Goal: Ask a question: Seek information or help from site administrators or community

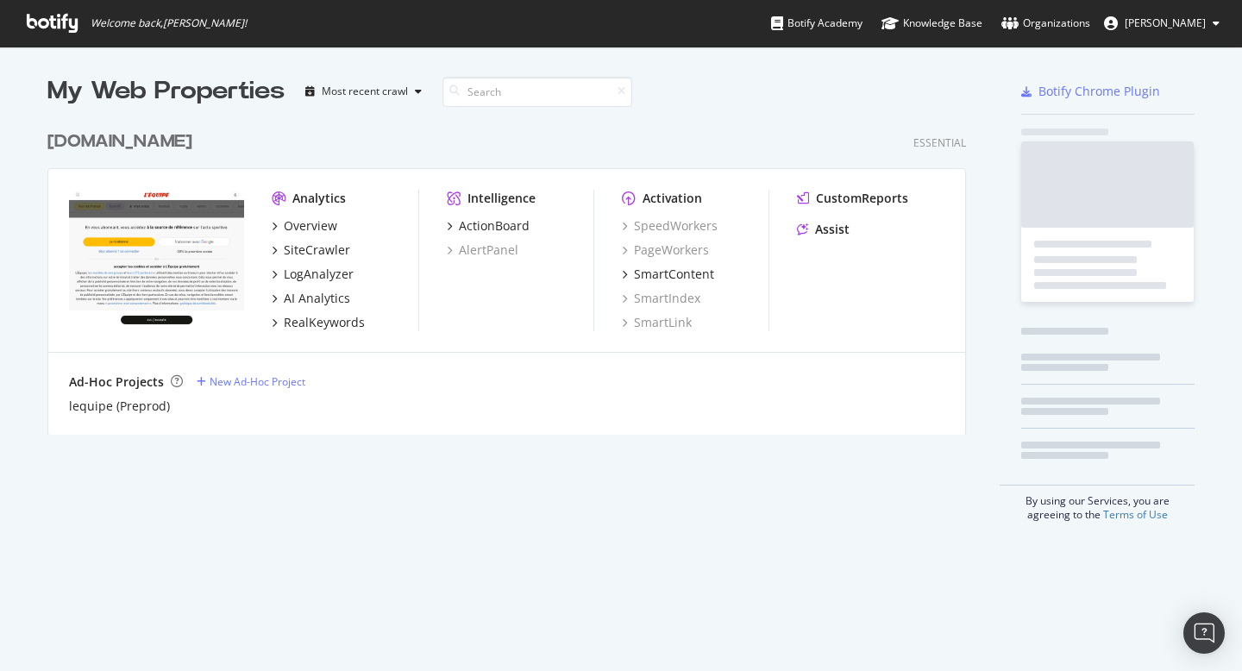
scroll to position [313, 920]
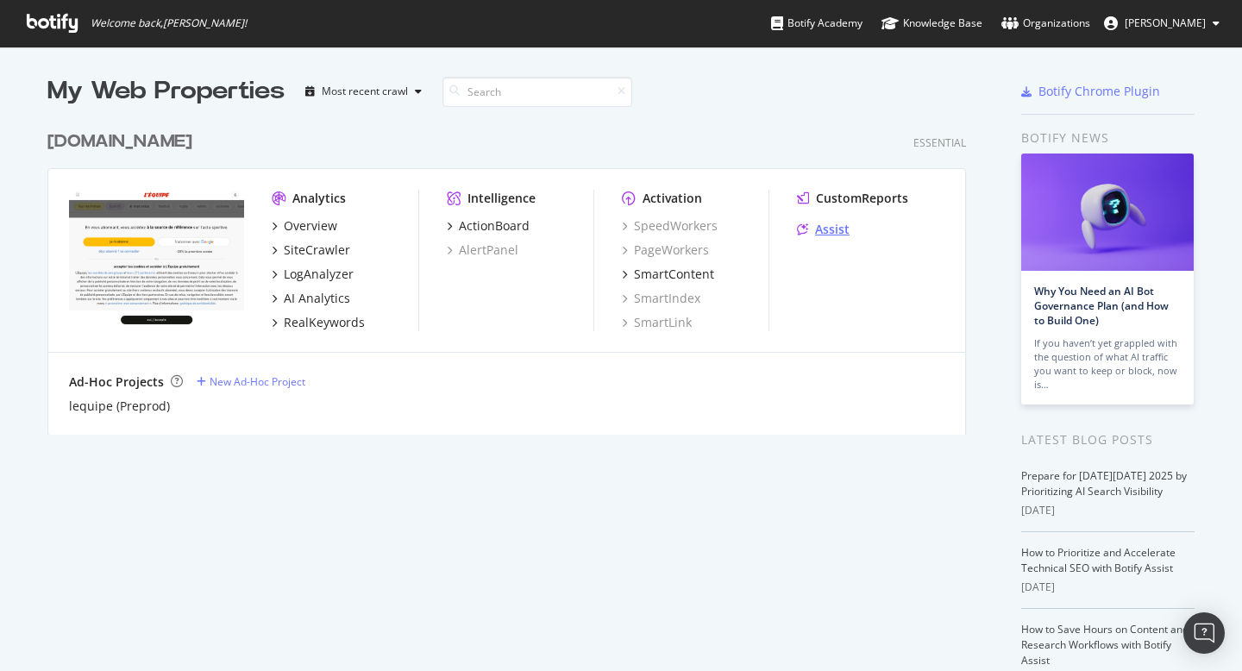
click at [829, 229] on div "Assist" at bounding box center [832, 229] width 35 height 17
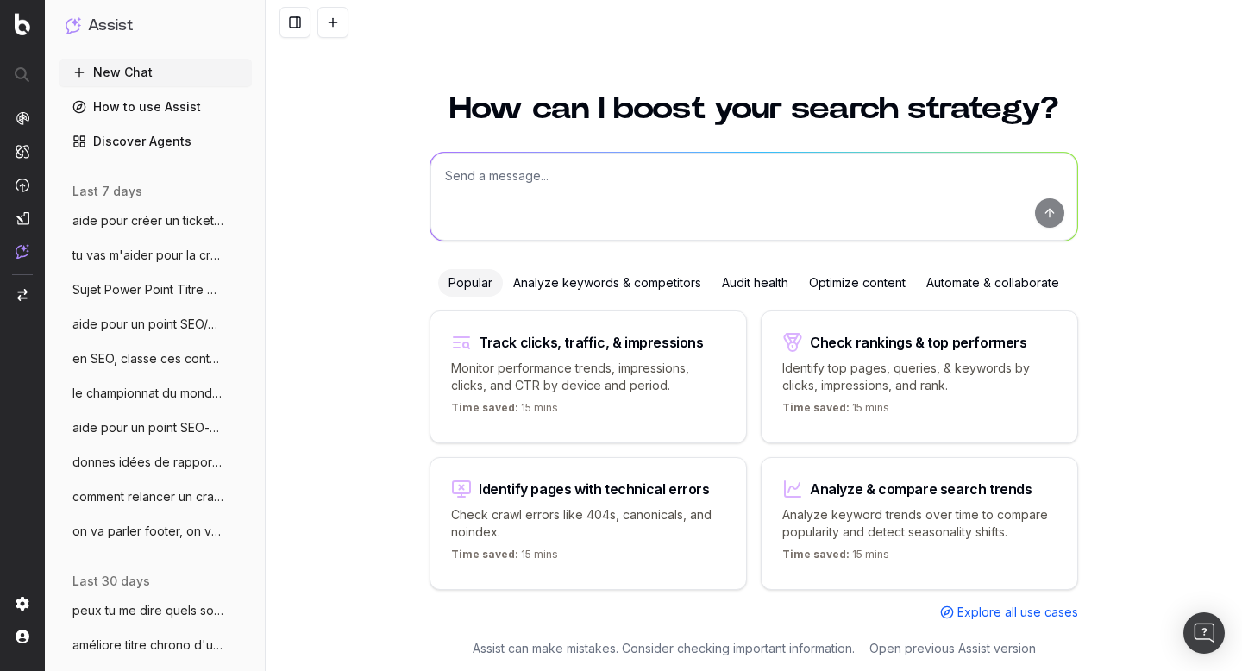
click at [147, 401] on span "le championnat du monde masculin de vole" at bounding box center [148, 393] width 152 height 17
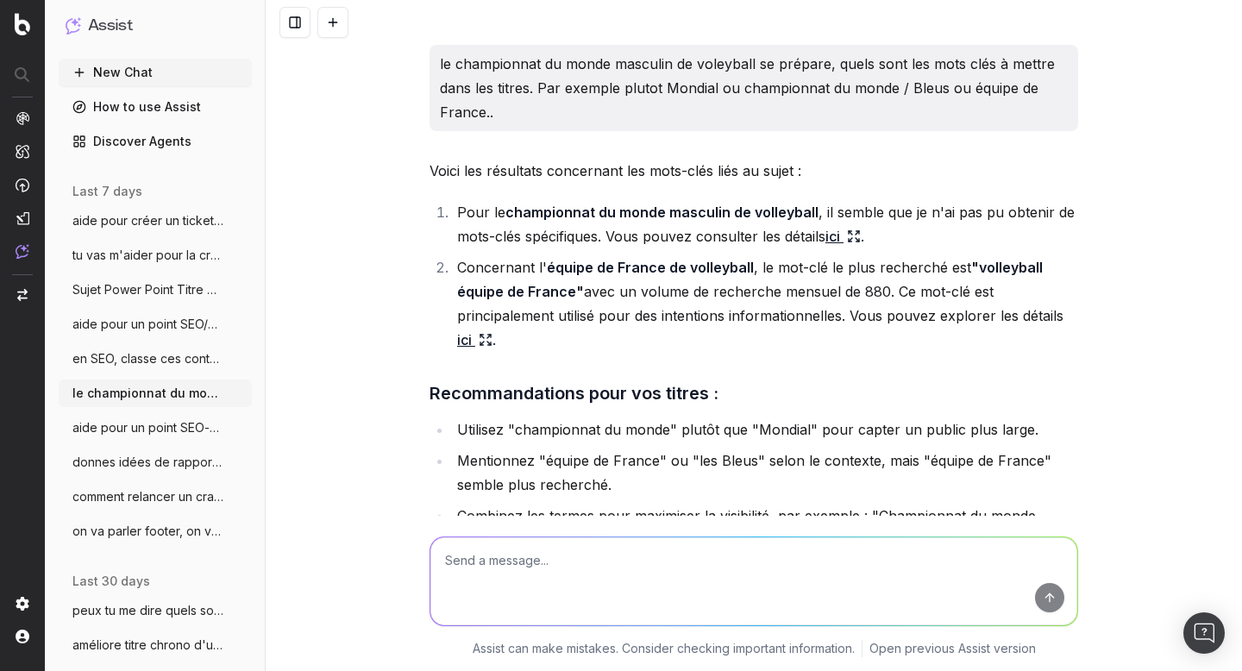
scroll to position [56866, 0]
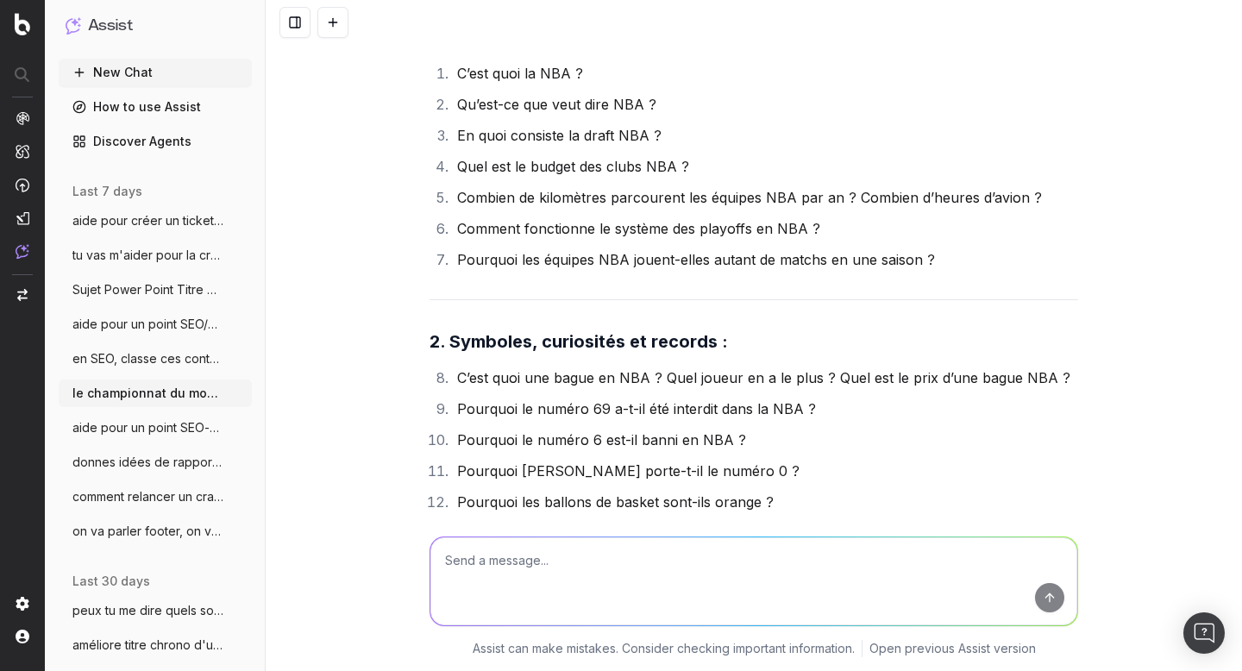
click at [517, 566] on textarea at bounding box center [753, 581] width 647 height 88
paste textarea "Loremips dolor sitame Conse Ad Elitsed Doeiu ? Tem incididu ut labore 4974 ? Et…"
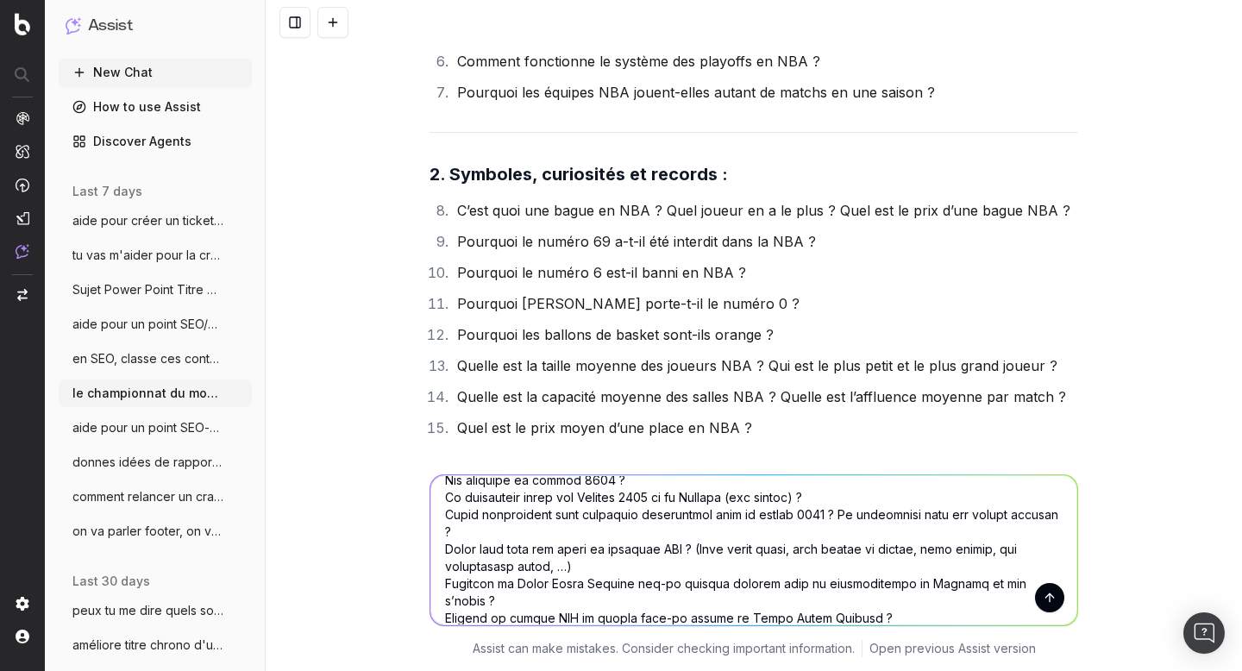
scroll to position [0, 0]
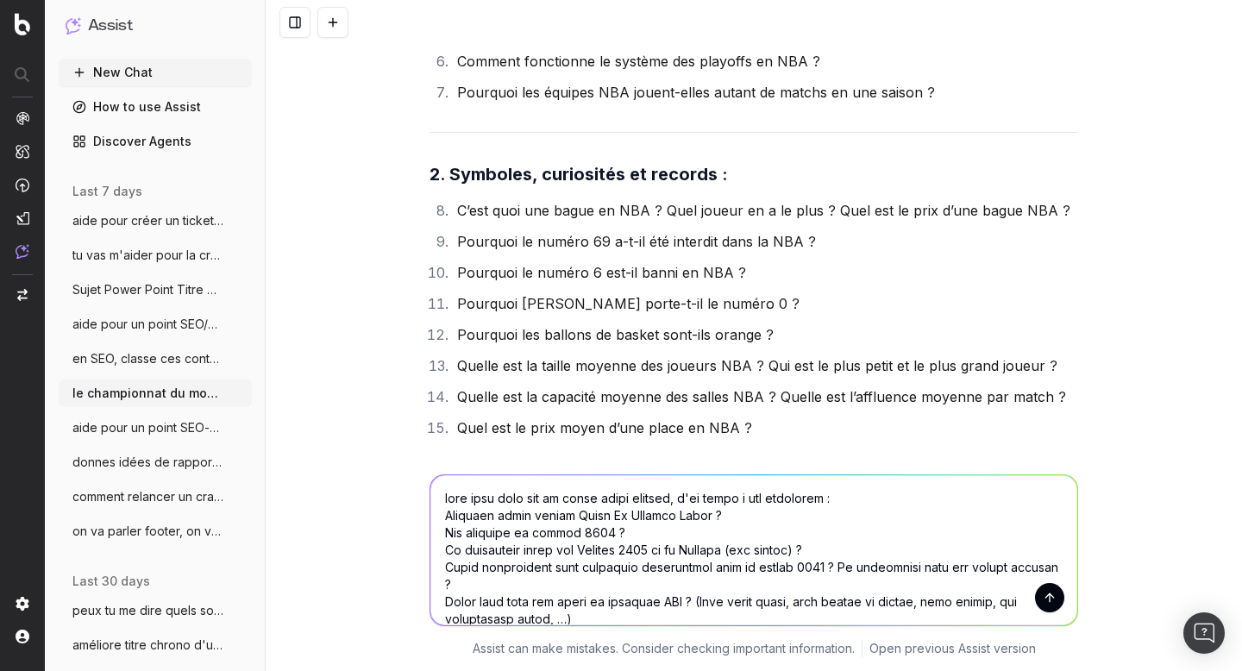
click at [655, 504] on textarea at bounding box center [753, 550] width 647 height 150
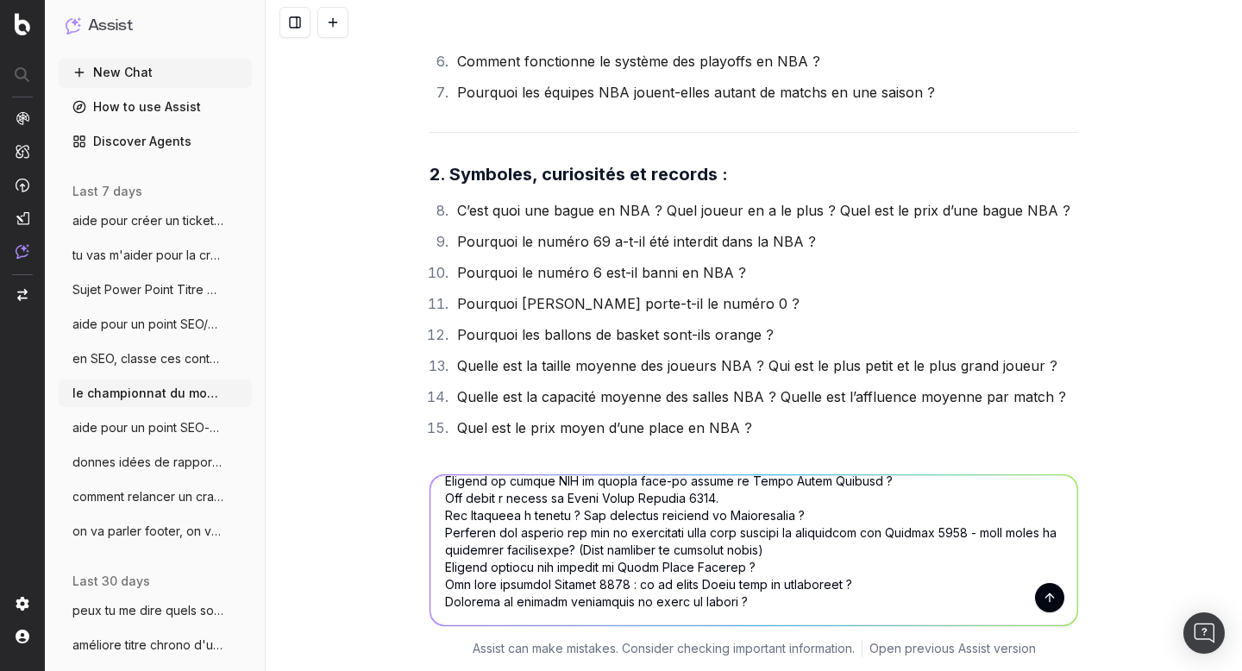
click at [643, 506] on textarea at bounding box center [753, 550] width 647 height 150
paste textarea "Ou a lieu le tournoi ? Pourquoi à [GEOGRAPHIC_DATA] ? Comment voir le Rolex Par…"
type textarea "lore ipsu dolo sit am conse adipi elitsed, d'ei tempo i utl etdolorem : Aliquae…"
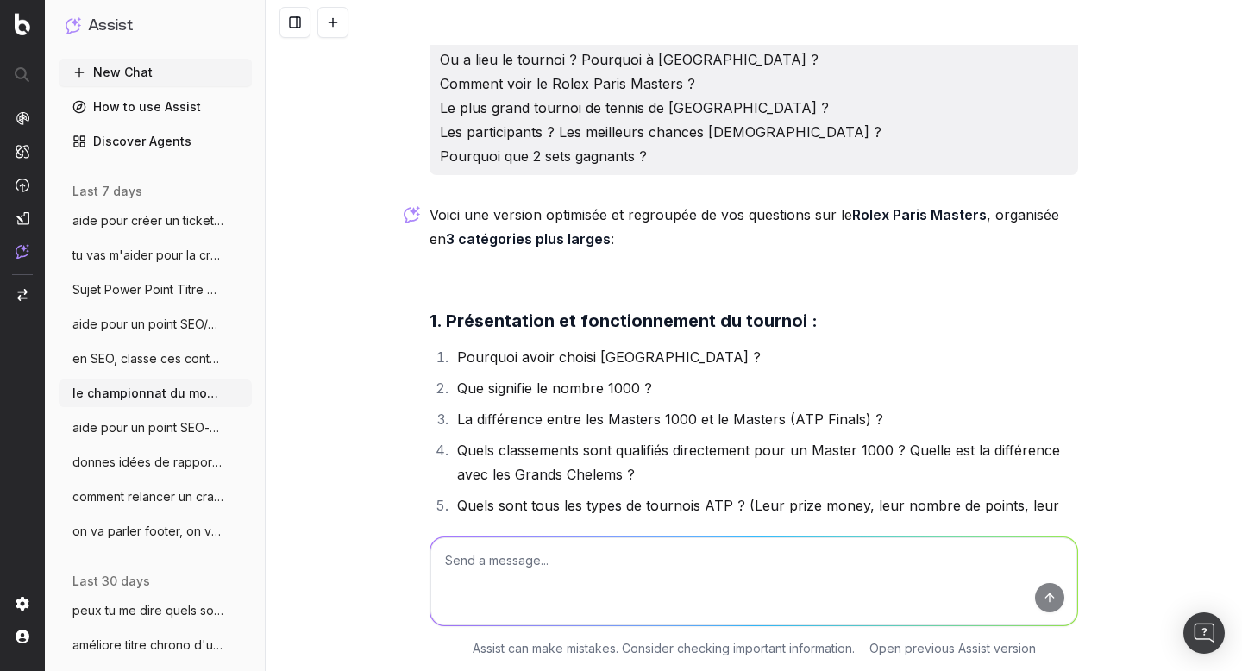
scroll to position [58798, 0]
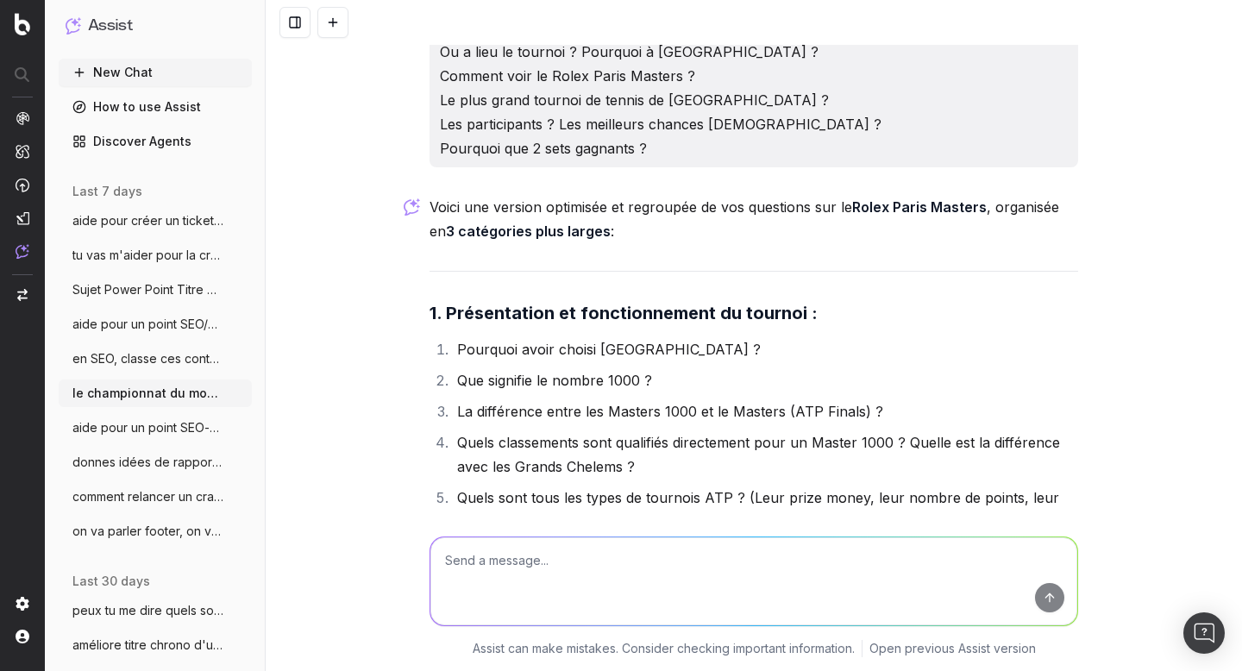
click at [579, 578] on textarea at bounding box center [753, 581] width 647 height 88
type textarea "penses tu à d'autres quetsions ?"
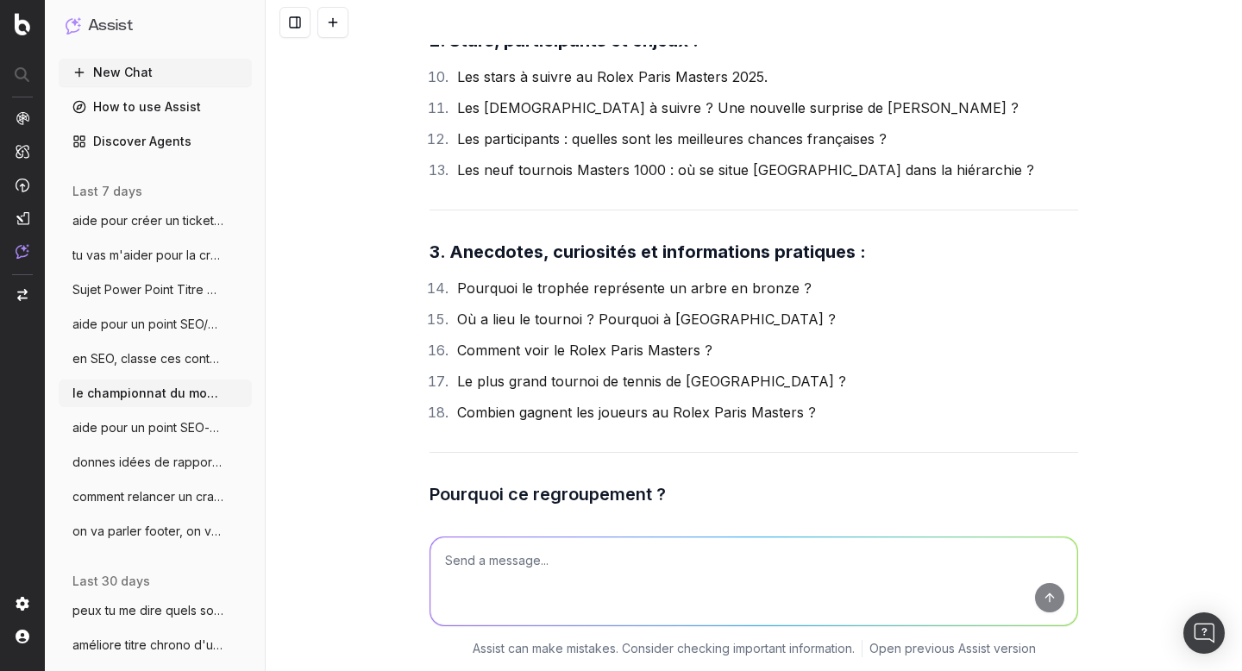
scroll to position [59538, 0]
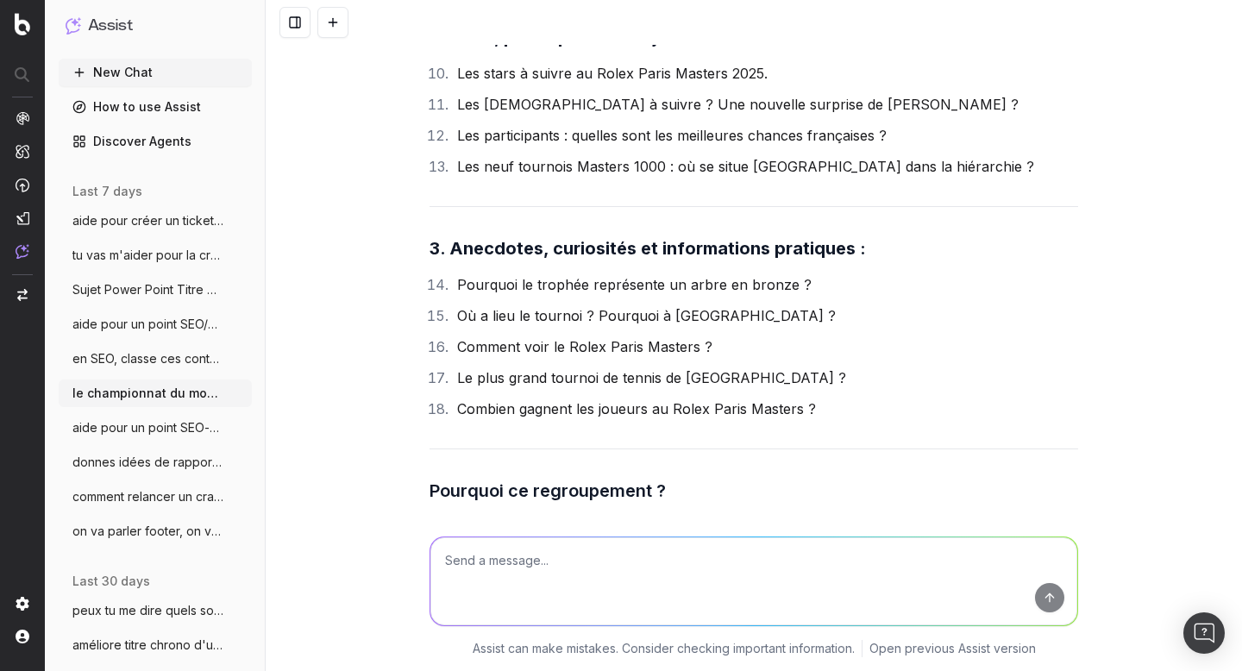
drag, startPoint x: 450, startPoint y: 245, endPoint x: 556, endPoint y: 267, distance: 107.6
copy li "Pourquoi le Rolex Paris Masters est-il considéré comme l’un des tournois les pl…"
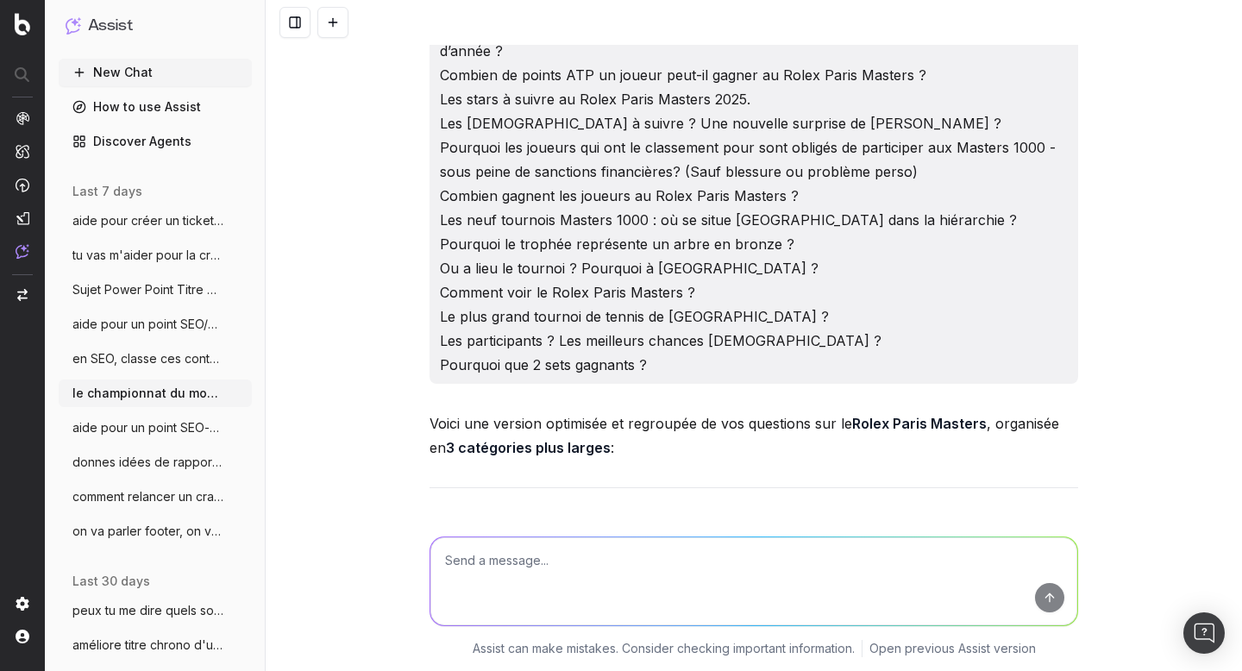
scroll to position [58593, 0]
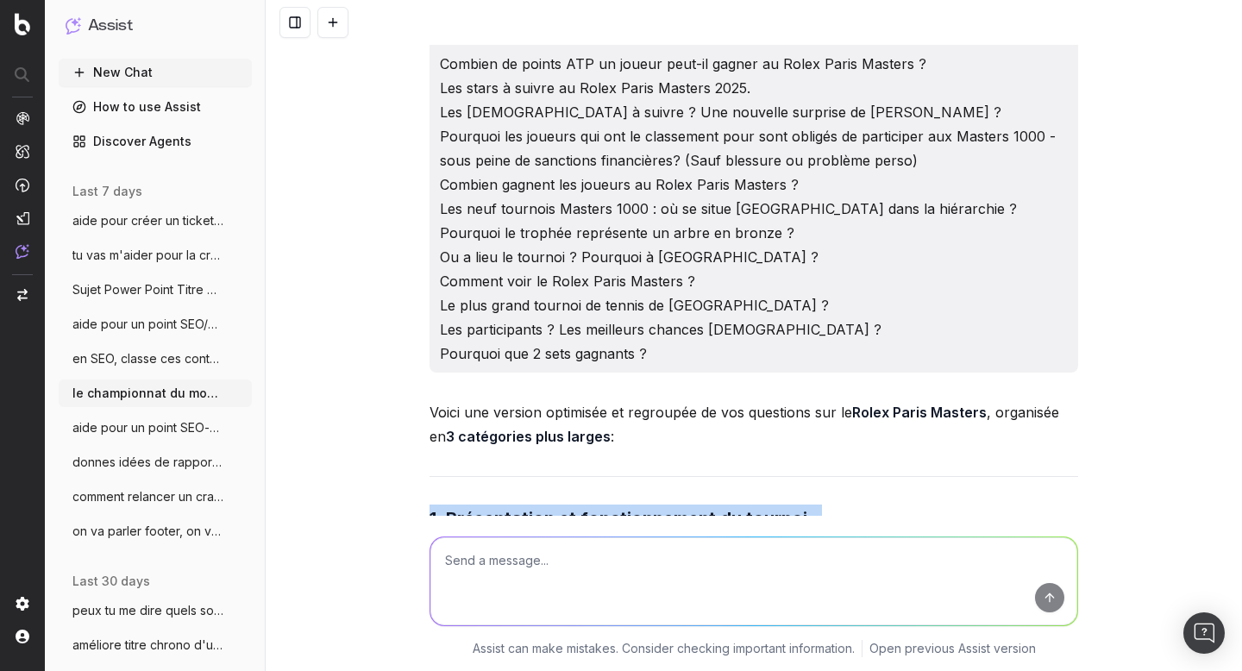
drag, startPoint x: 413, startPoint y: 204, endPoint x: 825, endPoint y: 353, distance: 437.7
click at [825, 353] on div "le championnat du monde masculin de voleyball se prépare, quels sont les mots c…" at bounding box center [754, 335] width 976 height 671
copy div "8. Loremipsumdo si ametconsectetu ad elitsed : Doeiusmo tempo incidi Utlab Et D…"
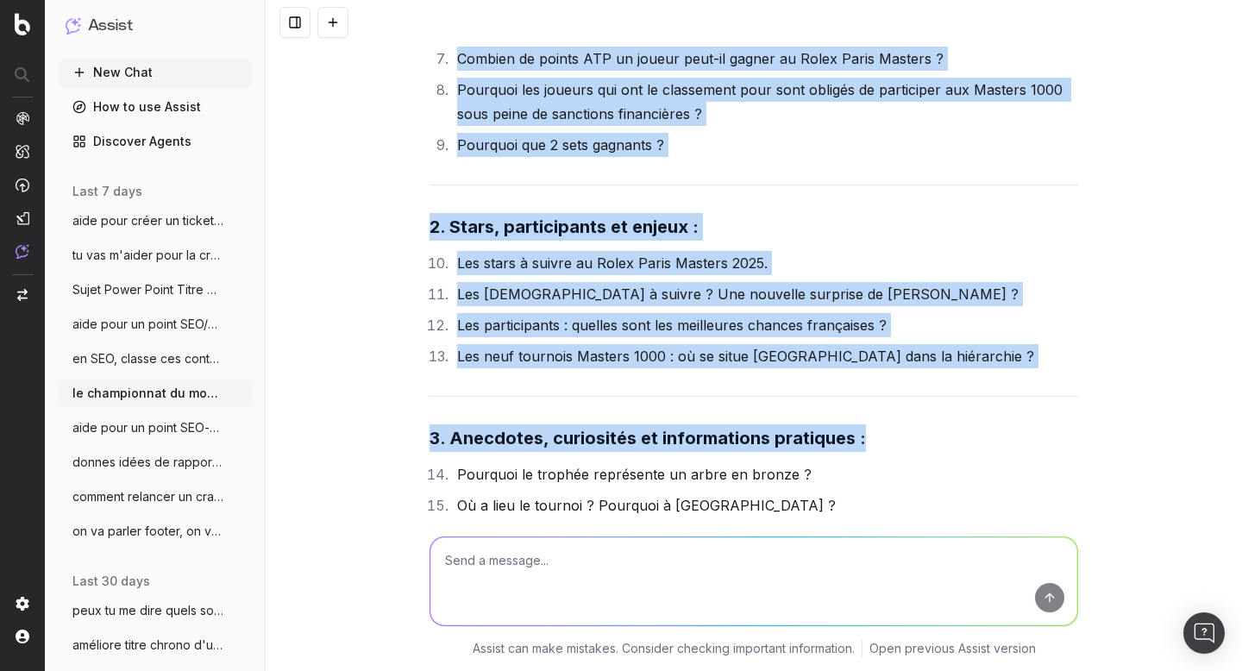
scroll to position [59356, 0]
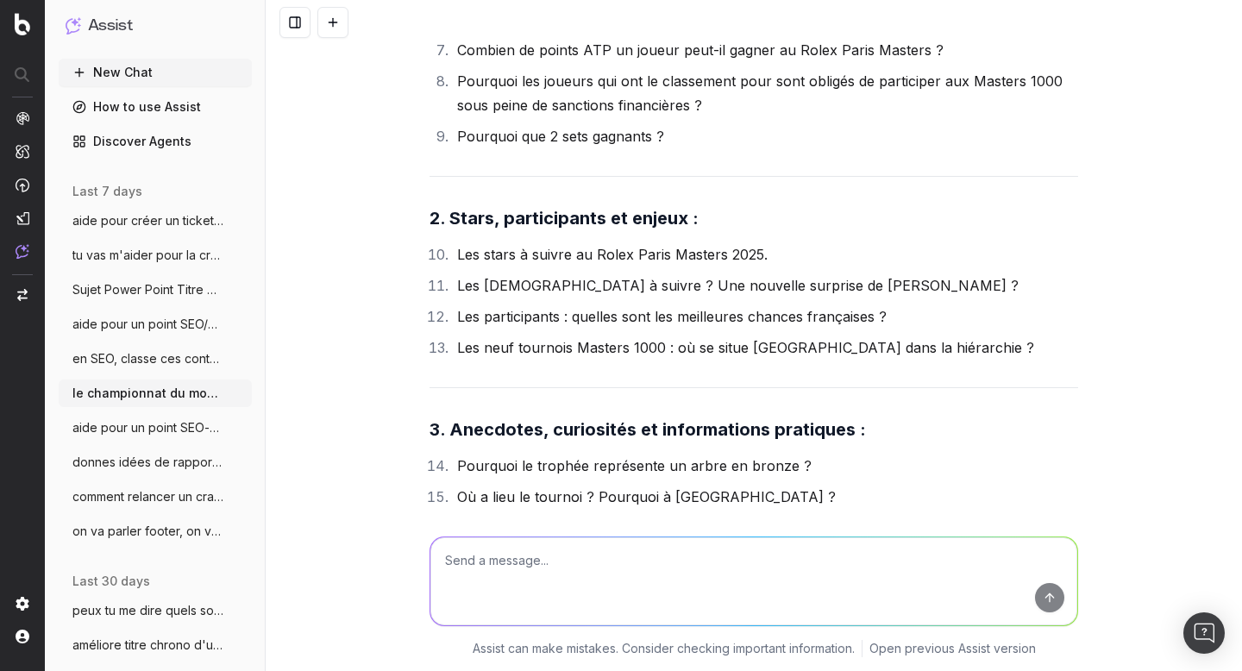
drag, startPoint x: 913, startPoint y: 218, endPoint x: 942, endPoint y: 235, distance: 33.6
copy li "Quels joueurs ont remporté le plus de titres au Rolex Paris Masters ?"
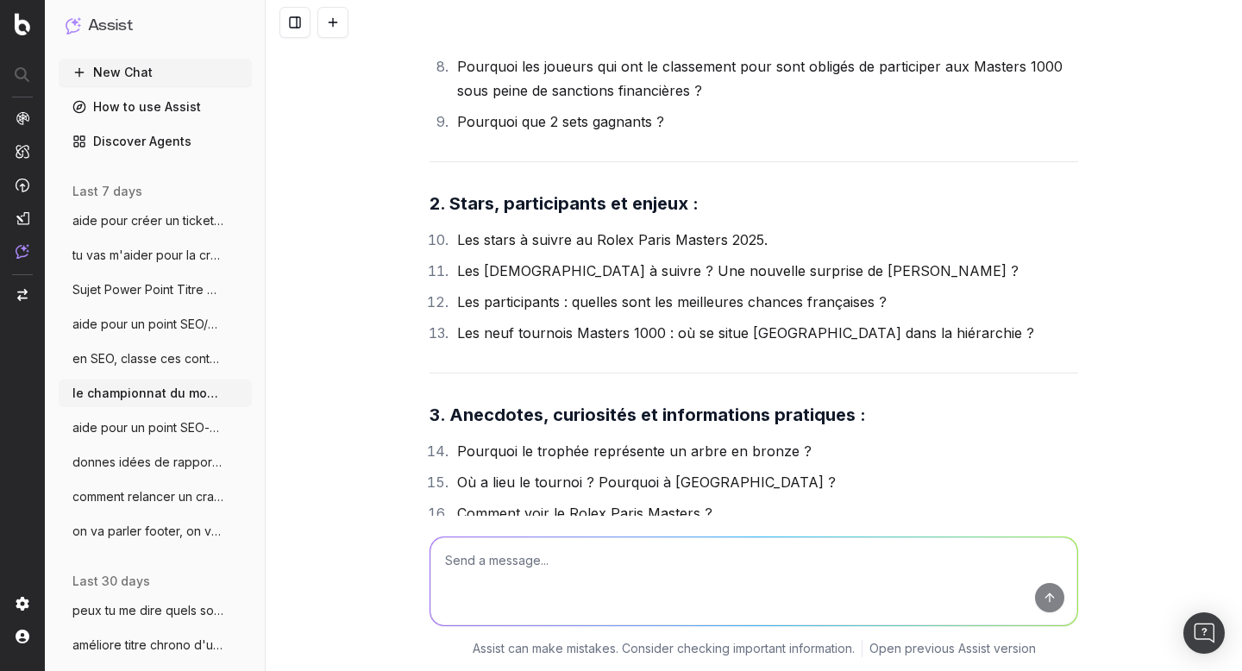
drag, startPoint x: 453, startPoint y: 279, endPoint x: 813, endPoint y: 279, distance: 359.7
copy li "Pourquoi le Rolex Paris Masters est-il joué en indoor ?"
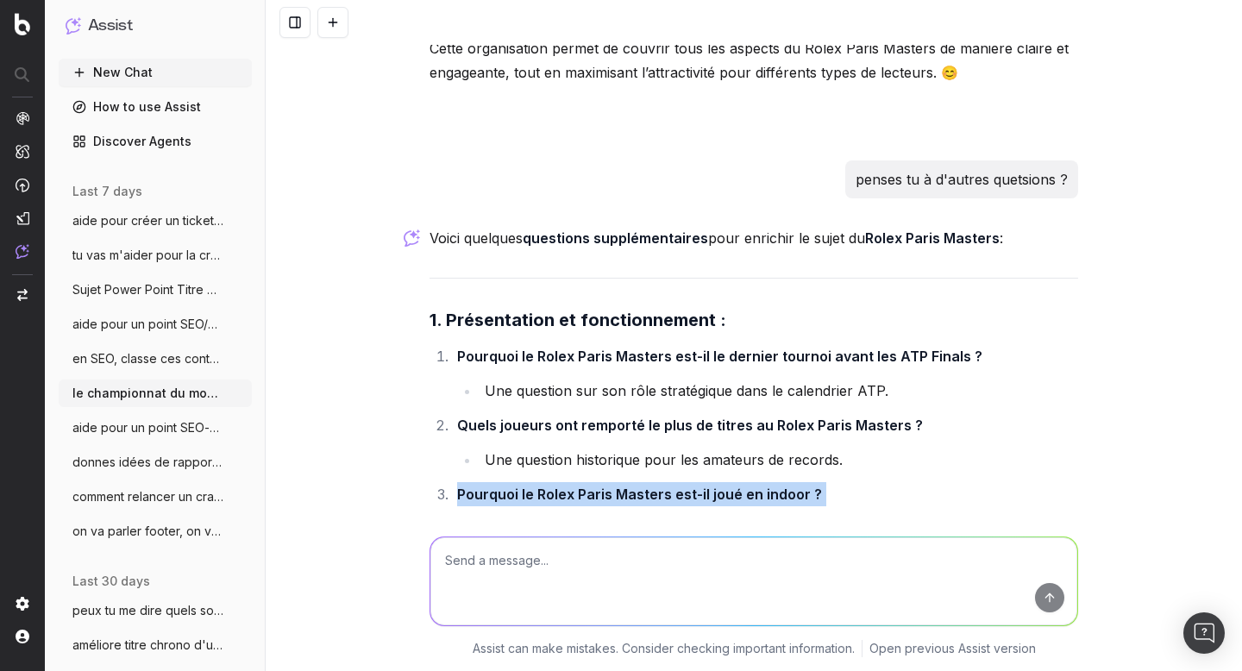
scroll to position [60186, 0]
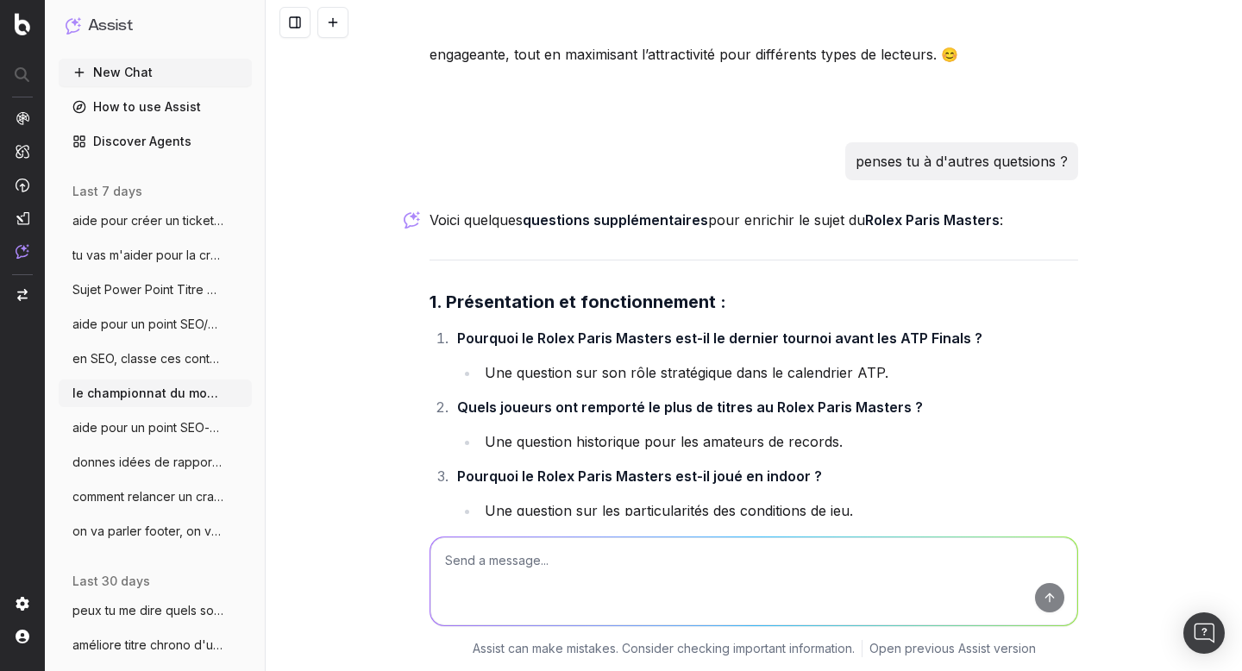
drag, startPoint x: 706, startPoint y: 272, endPoint x: 947, endPoint y: 273, distance: 240.7
copy li "évolué depuis sa création en 1986 ?"
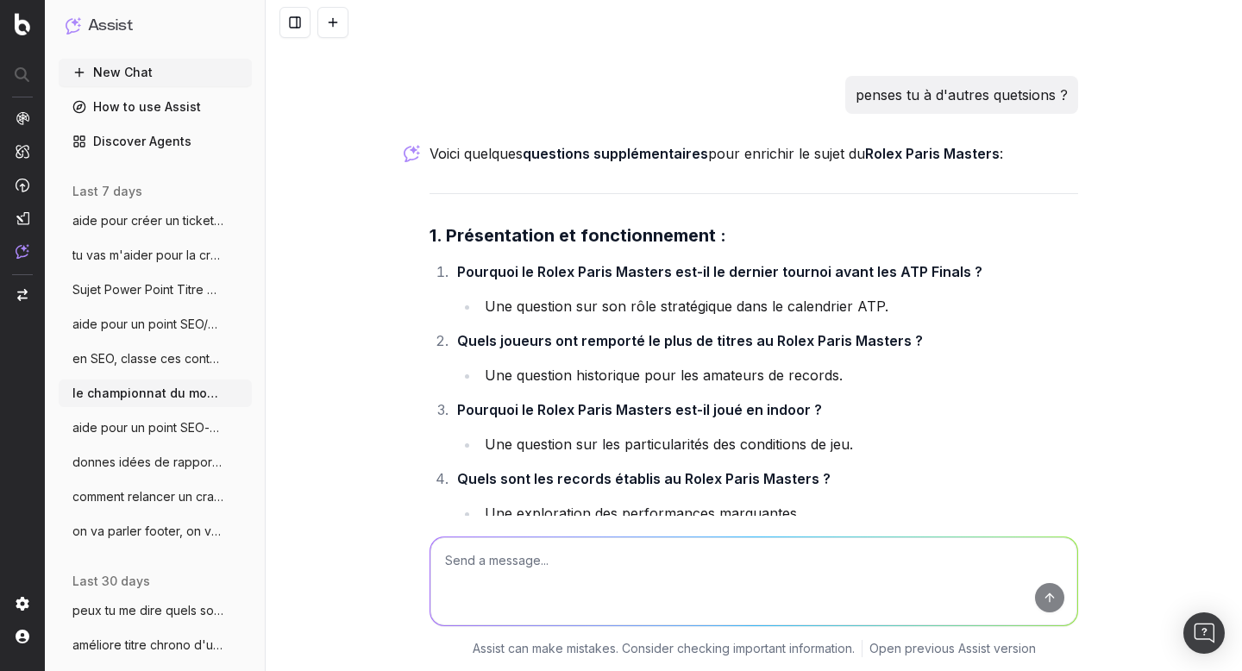
scroll to position [60254, 0]
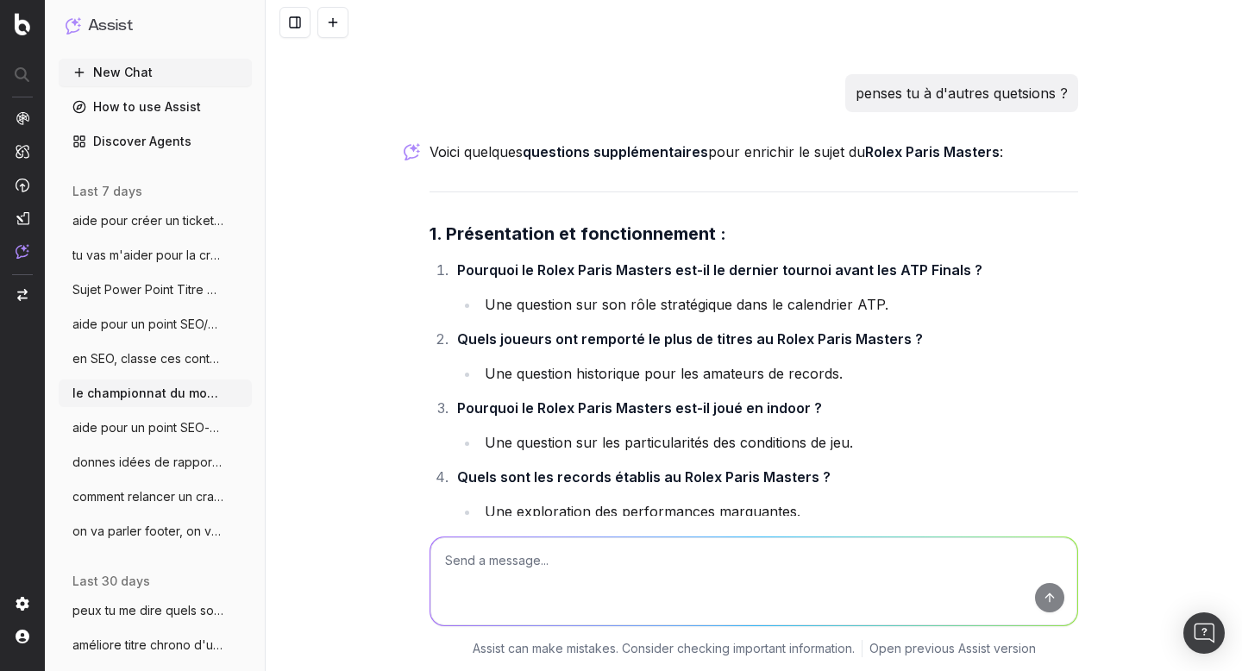
copy li "Quels sont les avantages pour les joueurs de jouer en indoor à [GEOGRAPHIC_DATA…"
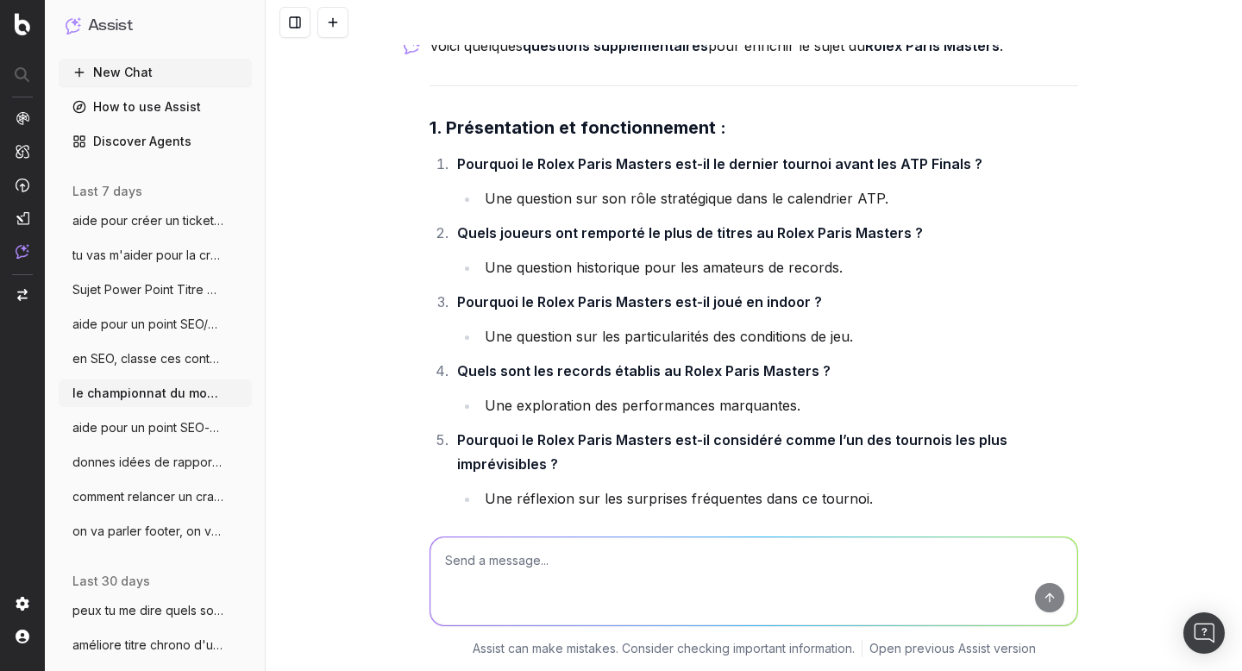
scroll to position [60403, 0]
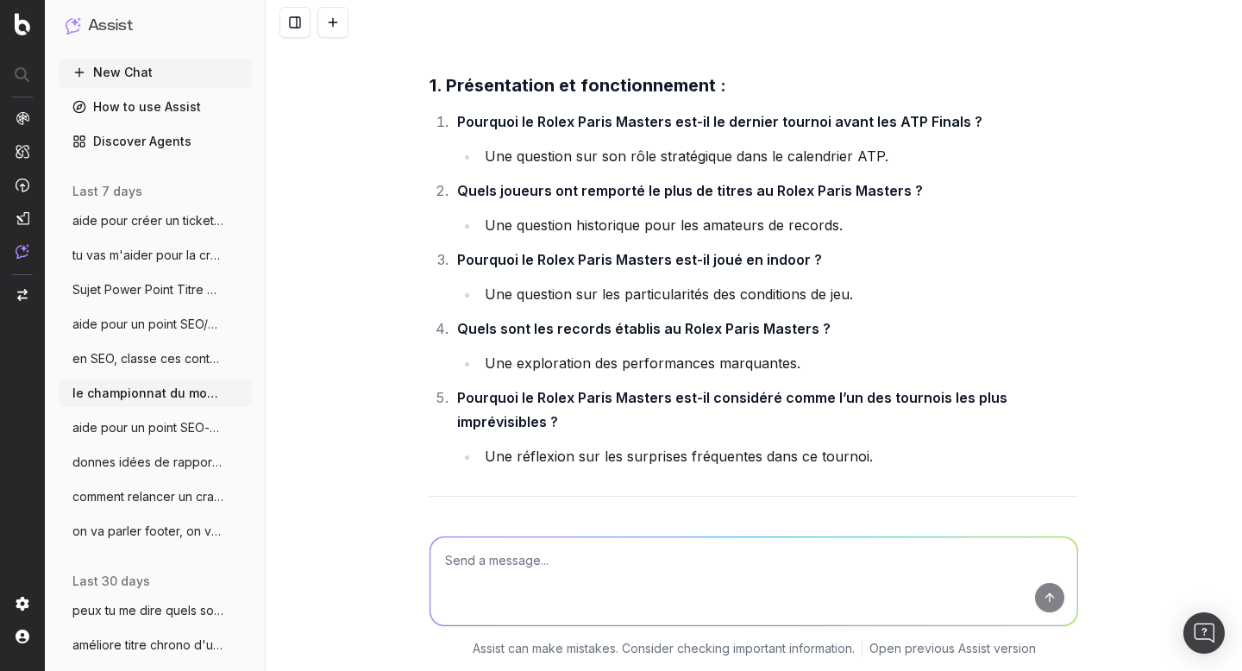
click at [547, 568] on textarea at bounding box center [753, 581] width 647 height 88
paste textarea "2. Loremipsumdo si ametconsectetu ad elitsed : 1. Doeiusmo tempo incidi Utlab E…"
type textarea "lo ips dolo si ? ametcon ad elitseddo eius tempo incidi ut lab etdoloremag : 5.…"
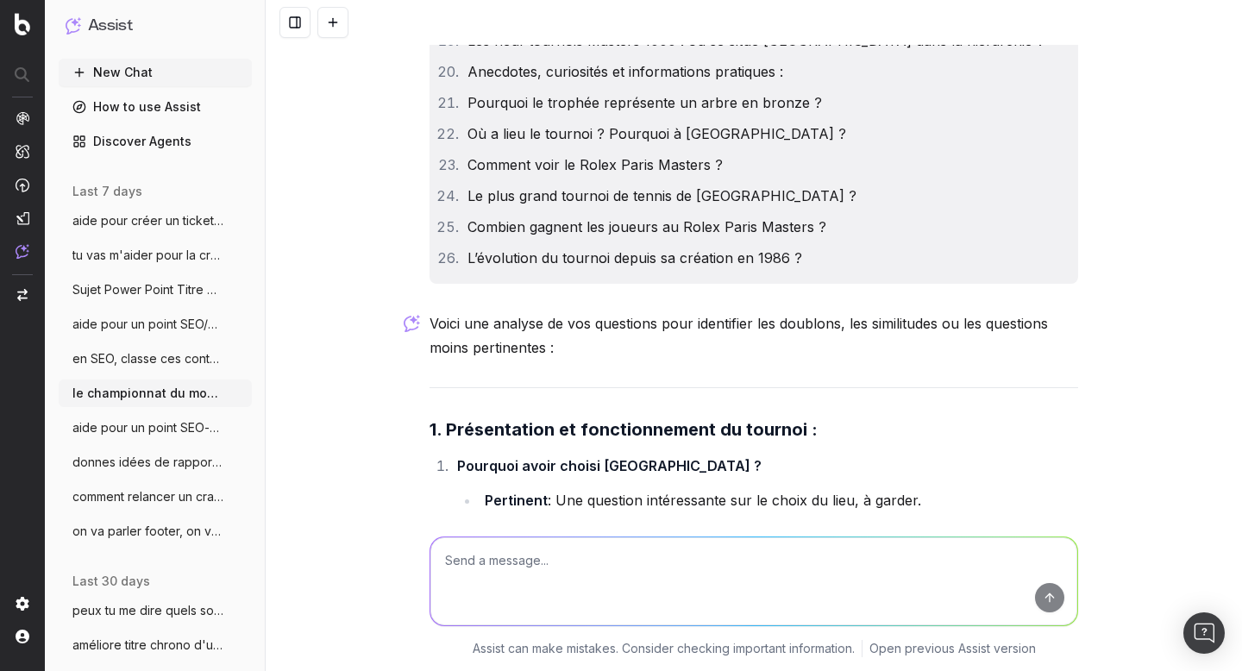
scroll to position [64057, 0]
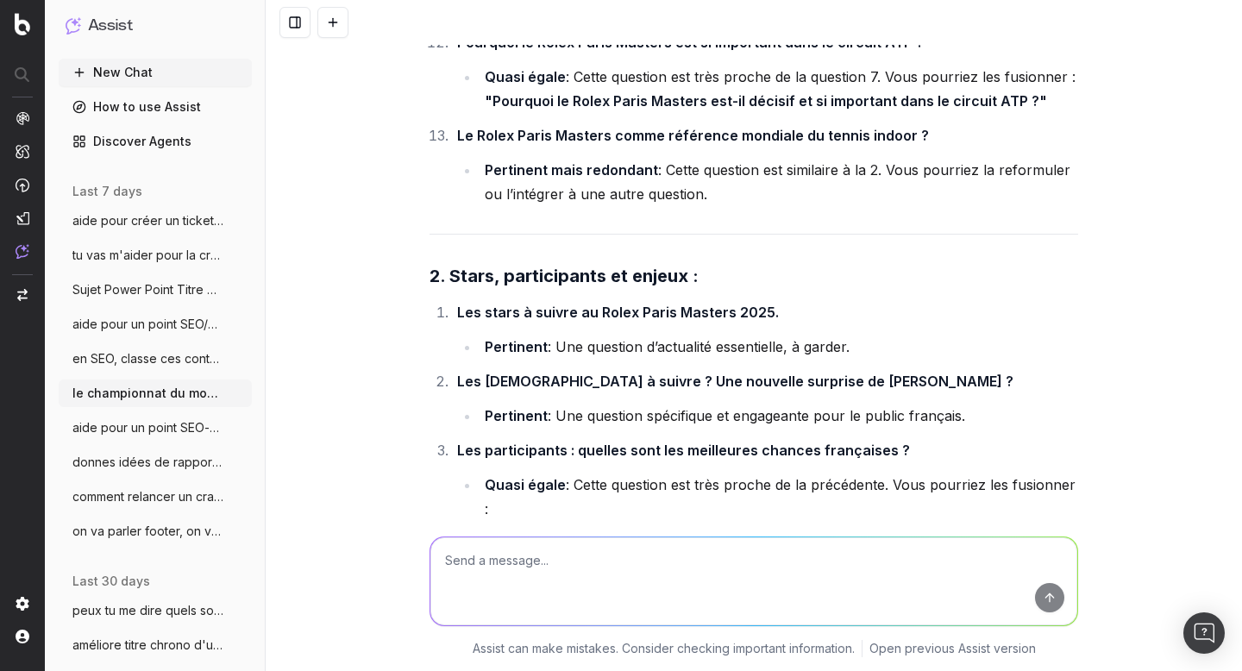
click at [148, 356] on span "en SEO, classe ces contenus en chaud fro" at bounding box center [148, 358] width 152 height 17
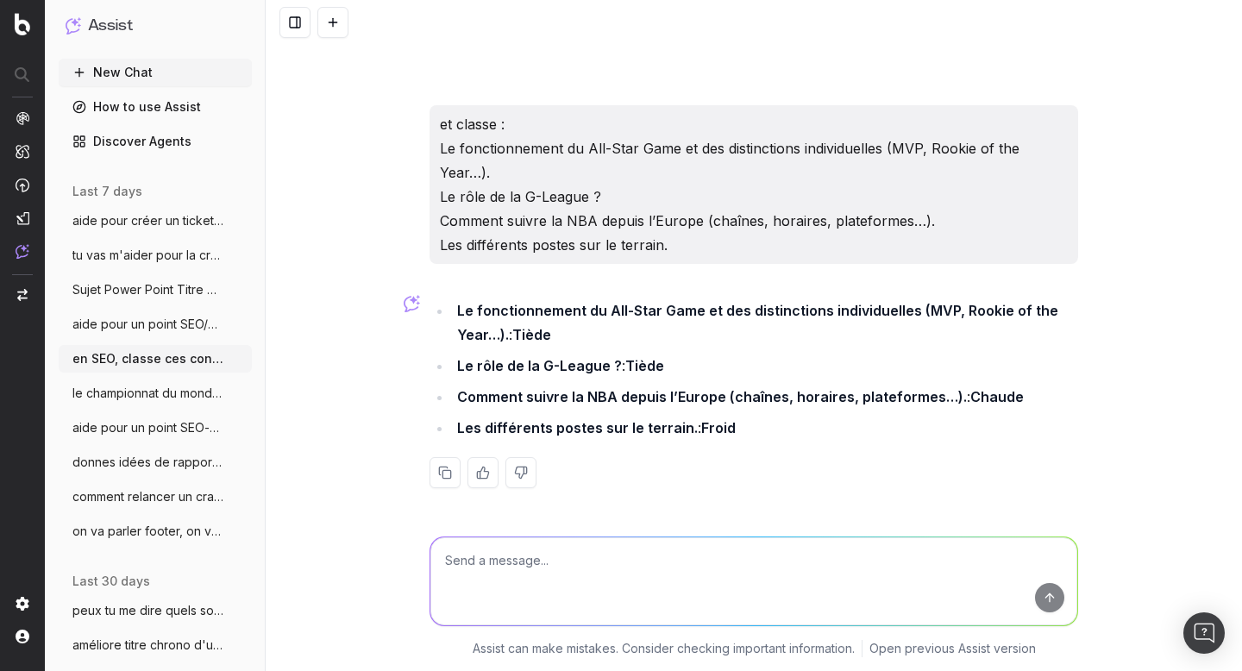
scroll to position [23099, 0]
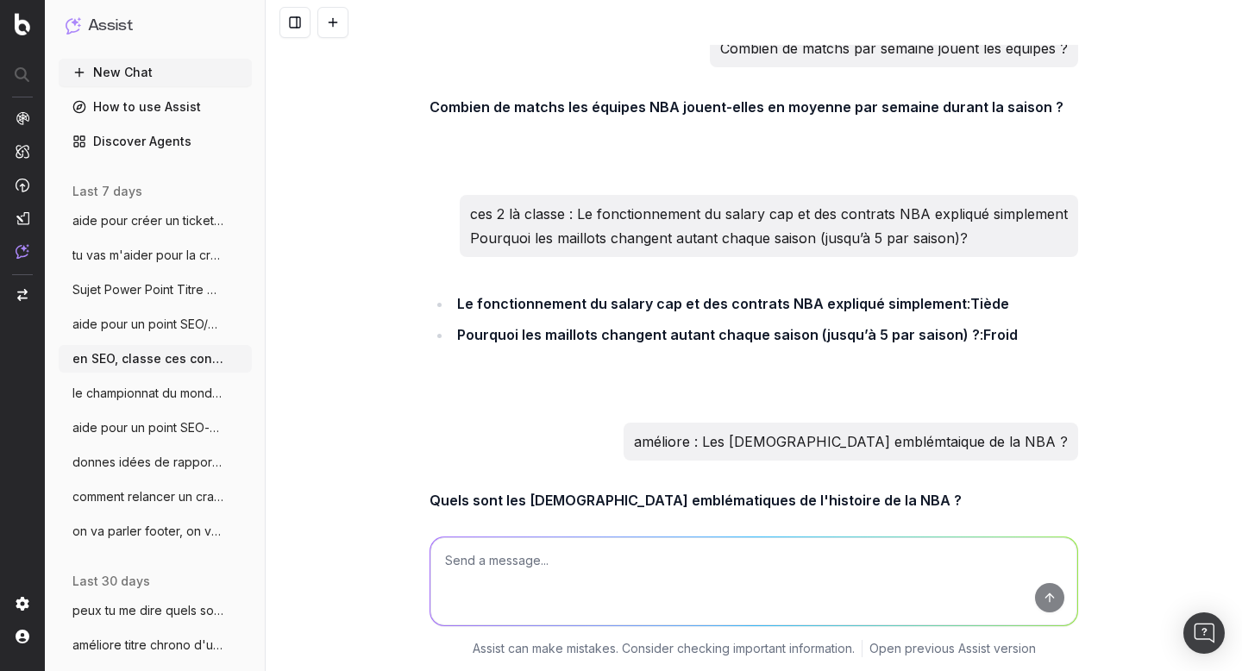
click at [516, 571] on textarea at bounding box center [753, 581] width 647 height 88
paste textarea "2. Loremipsumdo si ametconsectetu ad elitsed : 1. Doeiusmo tempo incidi Utlab E…"
type textarea "loremi dolors am conse ad elits doeiu tempori : 5. Utlaboreetdo ma aliquaenimad…"
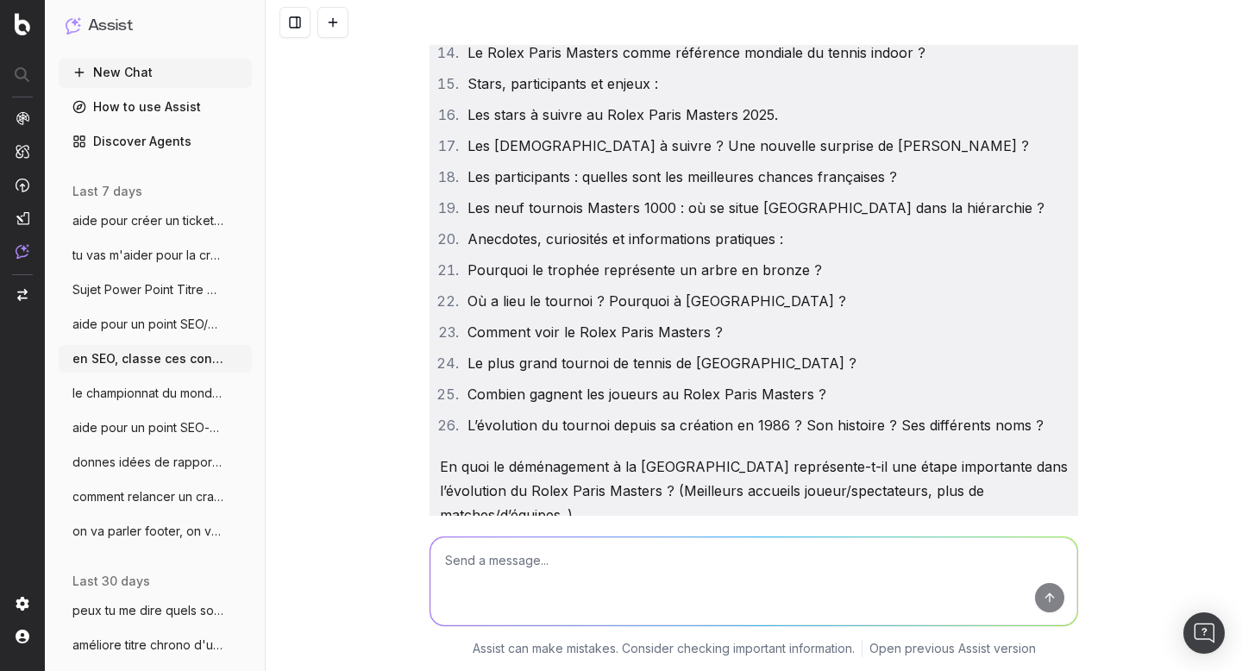
scroll to position [24596, 0]
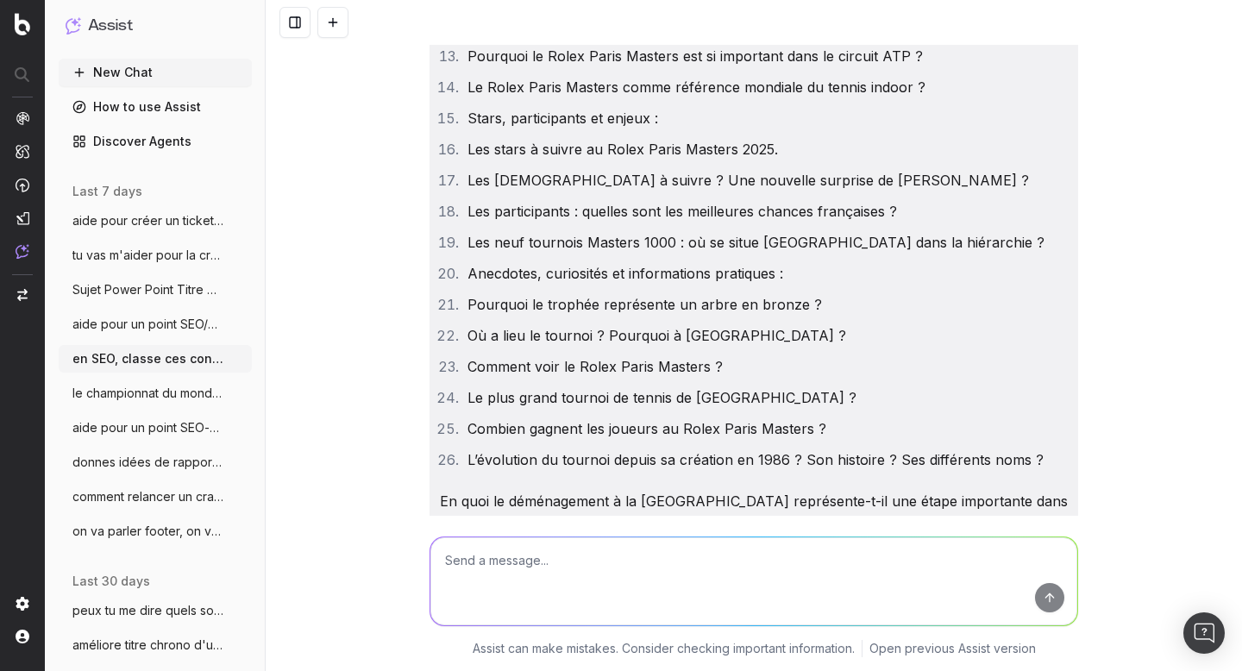
drag, startPoint x: 768, startPoint y: 387, endPoint x: 449, endPoint y: 204, distance: 368.3
copy ul "Les stars à suivre au Rolex Paris Masters 2025. Les [DEMOGRAPHIC_DATA] à suivre…"
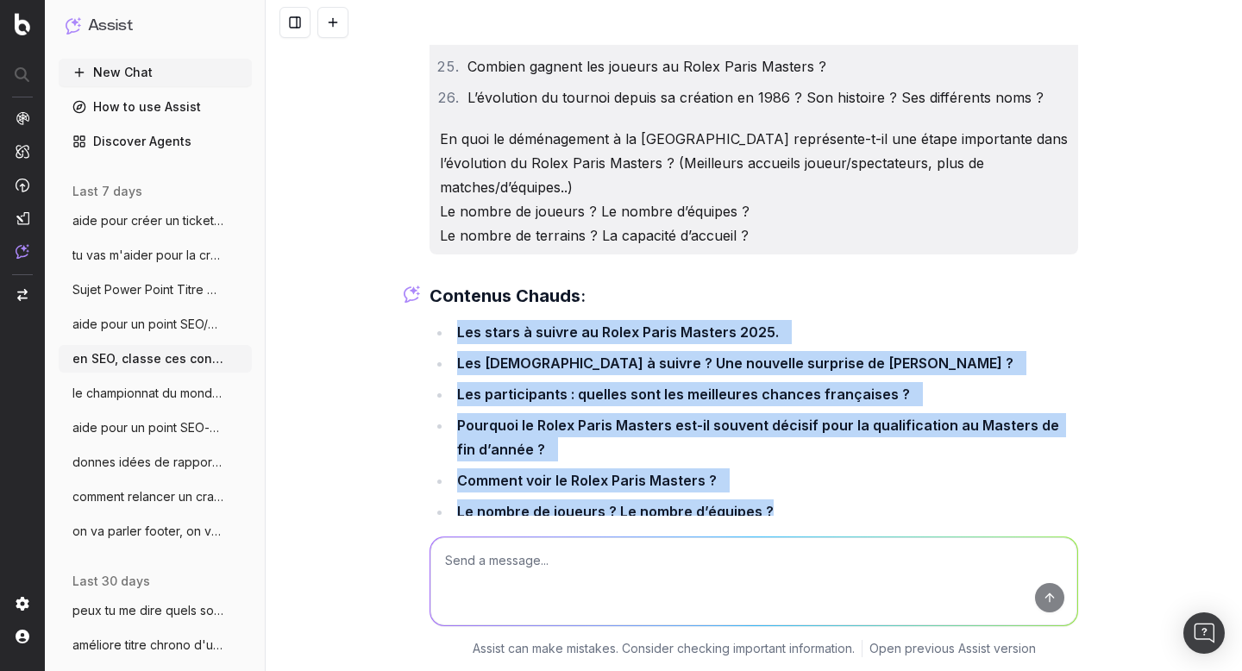
scroll to position [24963, 0]
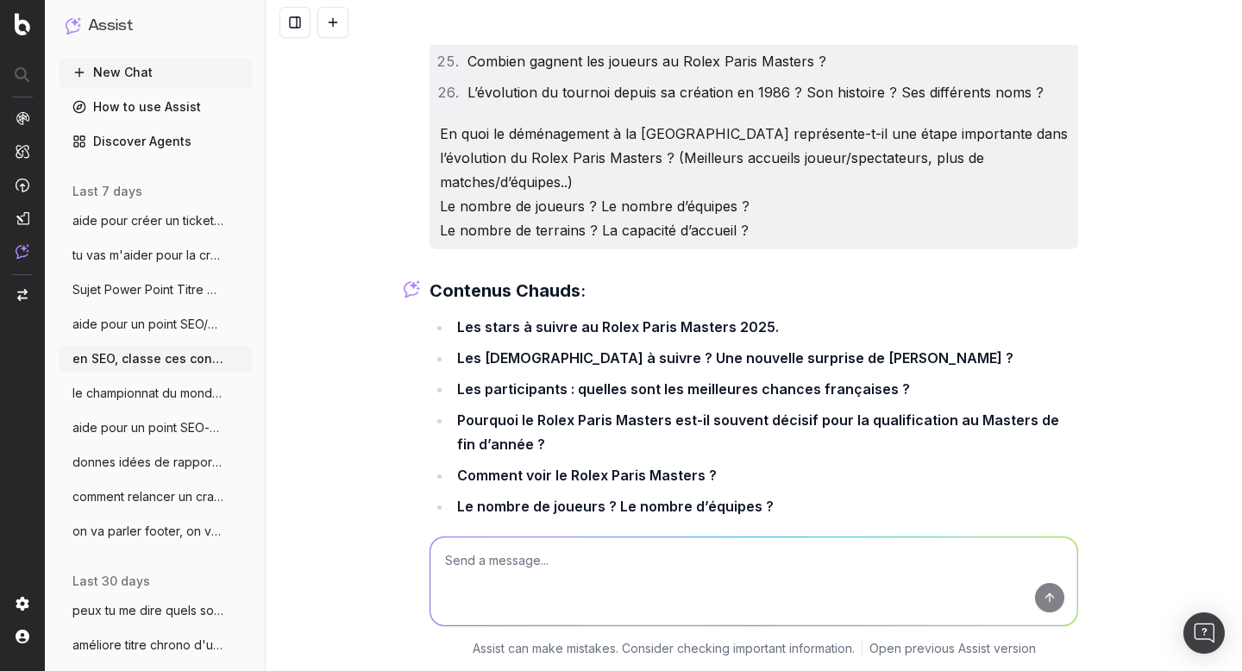
drag, startPoint x: 447, startPoint y: 138, endPoint x: 619, endPoint y: 515, distance: 414.6
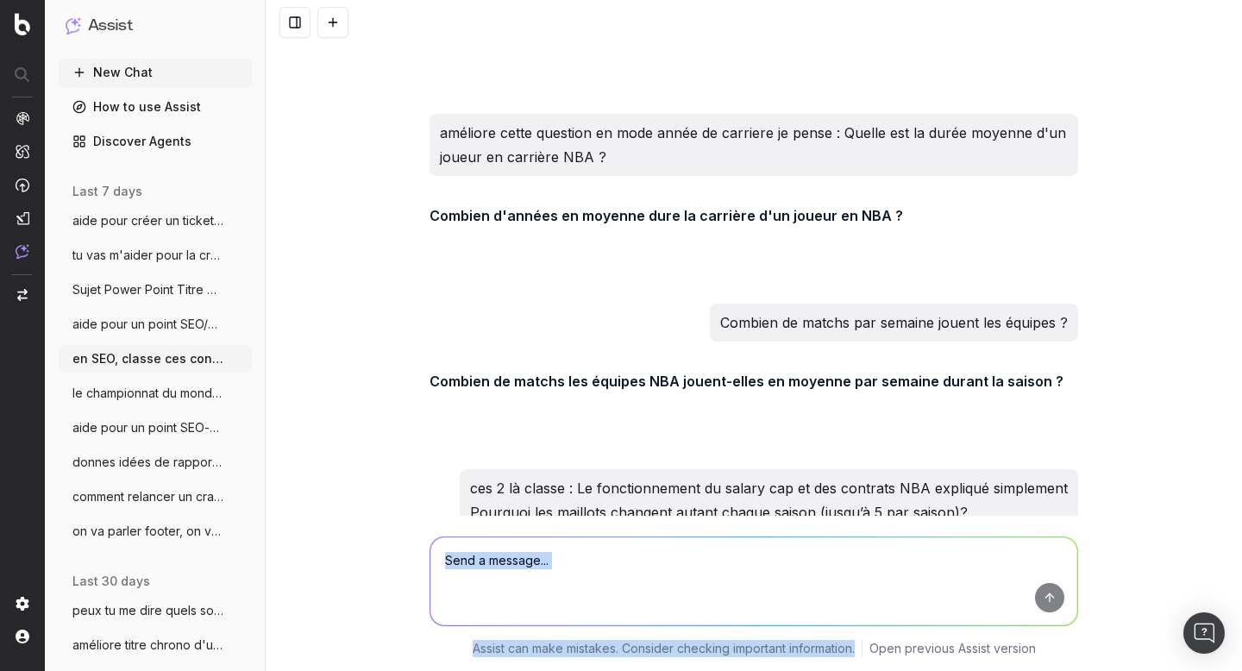
scroll to position [22843, 0]
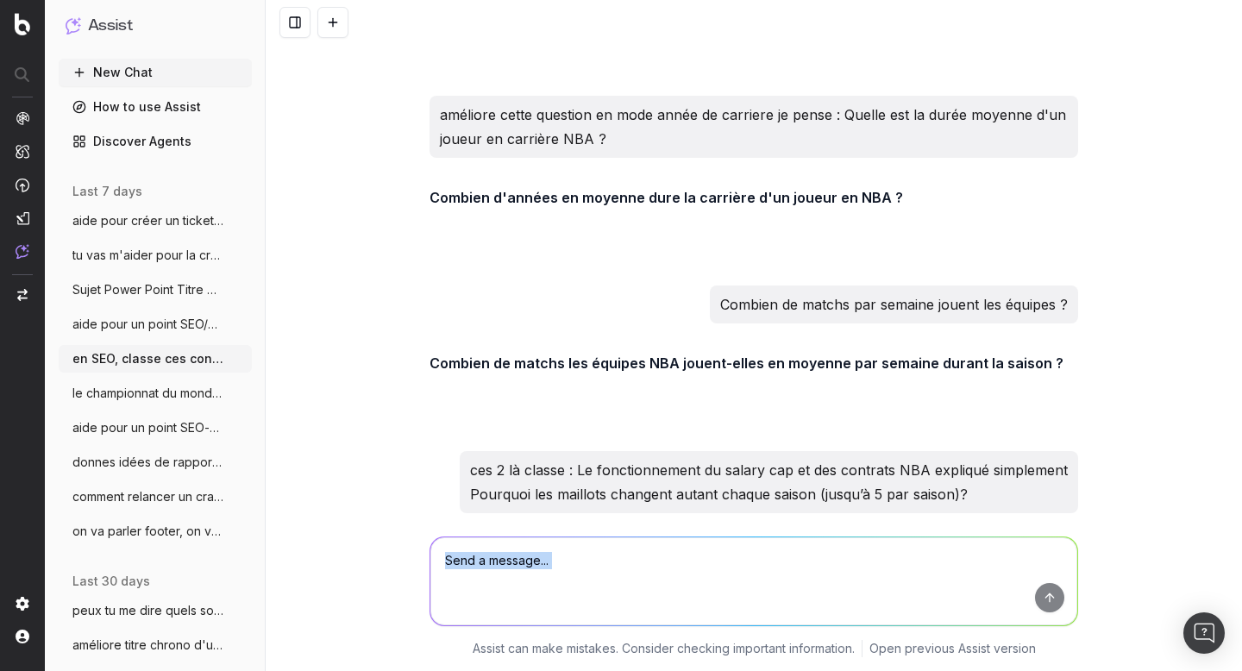
drag, startPoint x: 770, startPoint y: 395, endPoint x: 448, endPoint y: 640, distance: 405.1
click at [449, 644] on div "Voici une classification des contenus en chaud , tiède ou froid par rapport au …" at bounding box center [754, 335] width 976 height 671
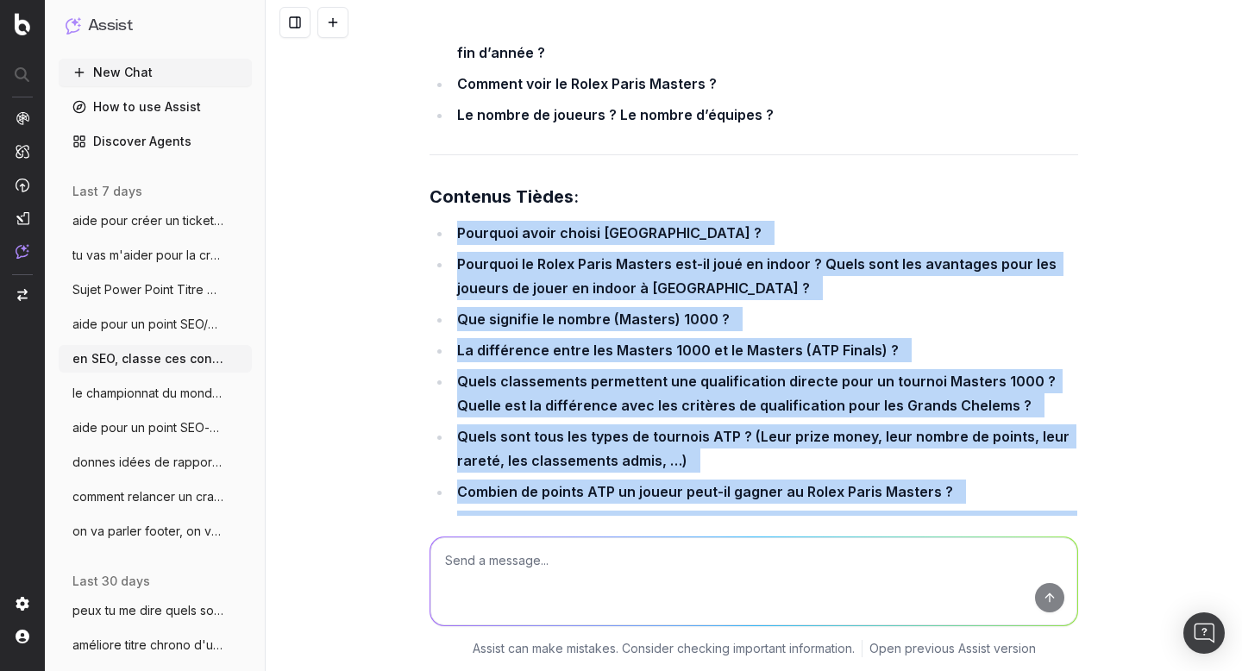
scroll to position [25365, 0]
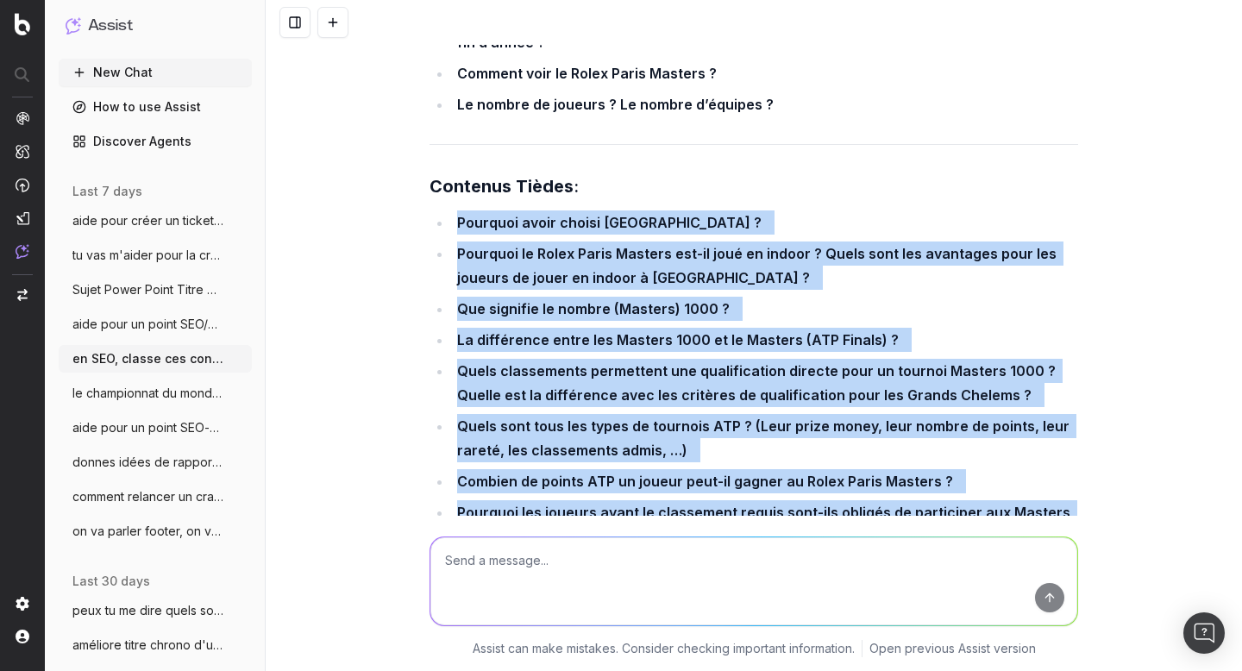
drag, startPoint x: 453, startPoint y: 143, endPoint x: 767, endPoint y: 418, distance: 416.9
click at [767, 418] on ul "Pourquoi avoir choisi [GEOGRAPHIC_DATA] ? Pourquoi le Rolex Paris Masters est-i…" at bounding box center [754, 558] width 649 height 697
copy ul "Loremips dolor sitame Conse Ad Elitsed Doeiu ? Temporin ut Labor Etdol Magnaal …"
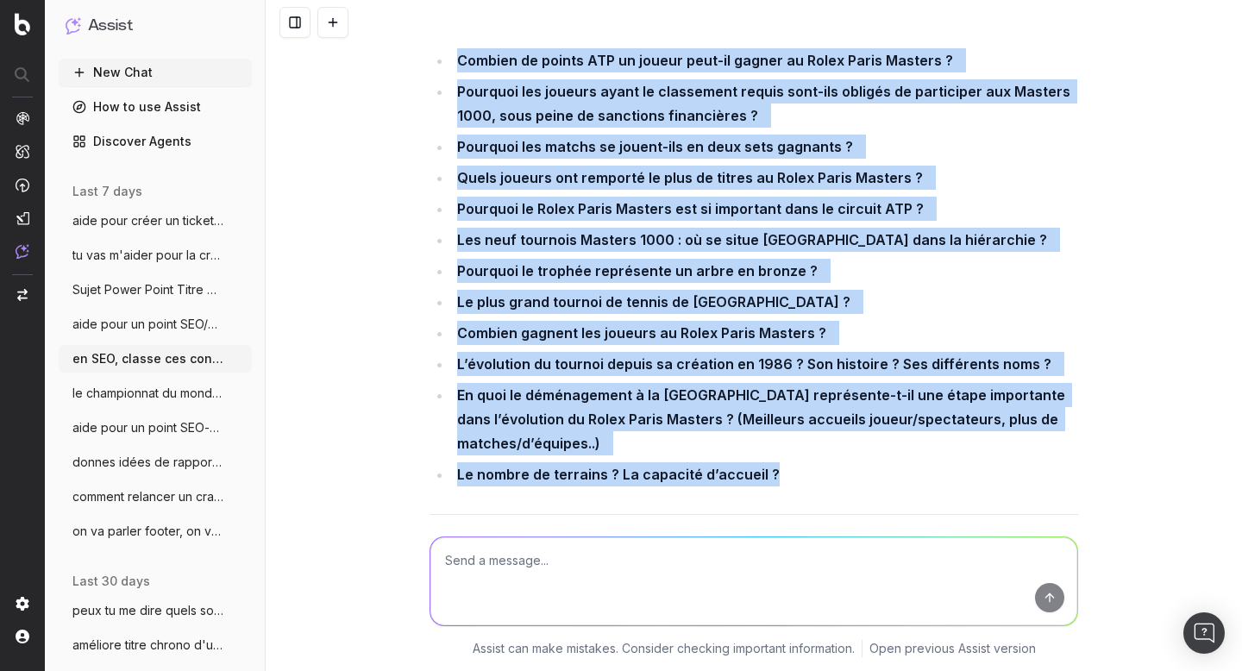
scroll to position [25784, 0]
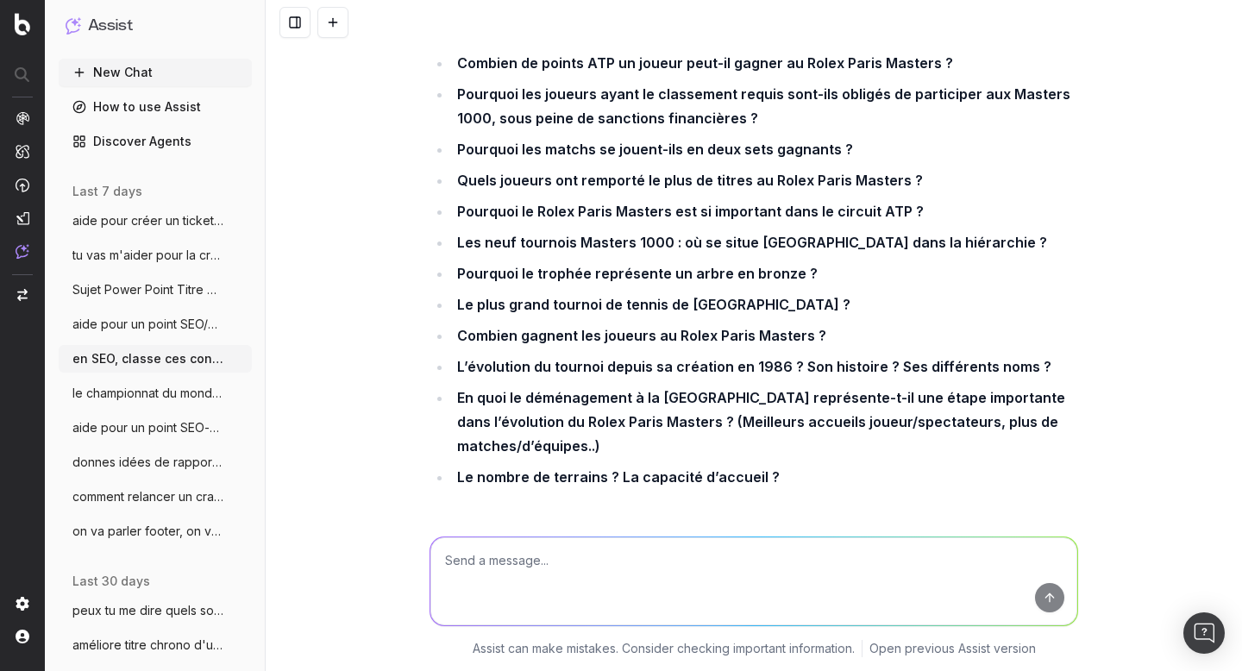
drag, startPoint x: 451, startPoint y: 107, endPoint x: 1043, endPoint y: 179, distance: 596.1
click at [1043, 583] on ul "Le Rolex Paris Masters comme référence mondiale du tennis indoor ? [GEOGRAPHIC_…" at bounding box center [754, 626] width 649 height 86
copy ul "Le Rolex Paris Masters comme référence mondiale du tennis indoor ? [GEOGRAPHIC_…"
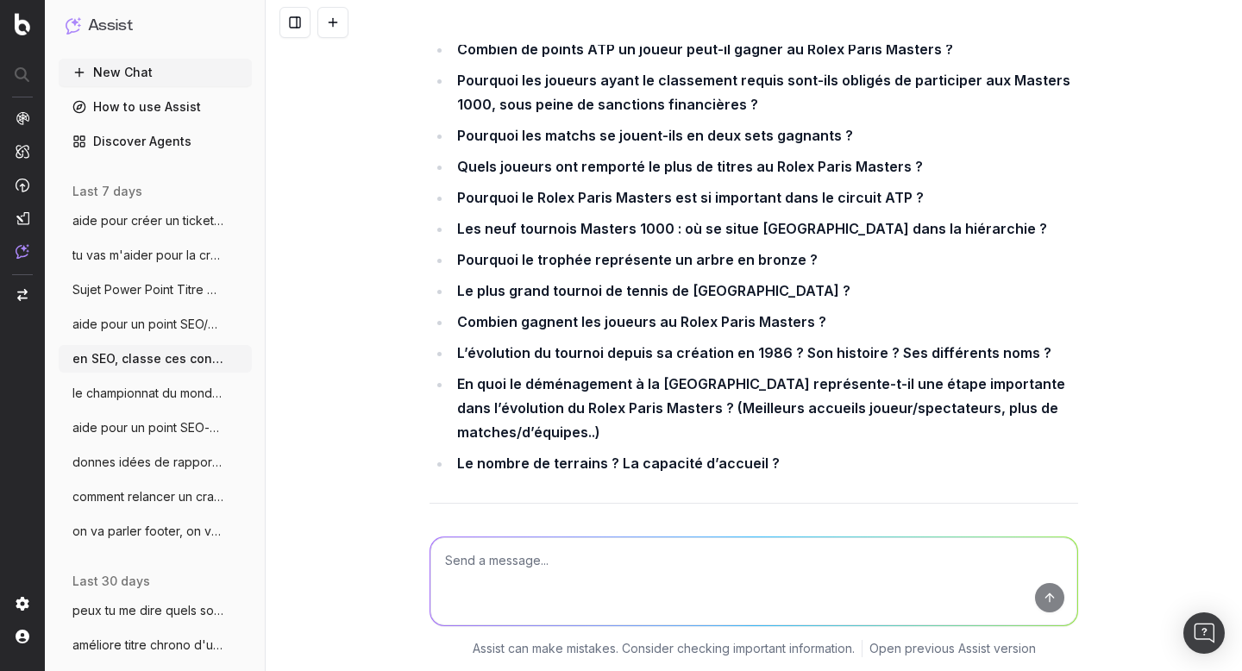
scroll to position [25800, 0]
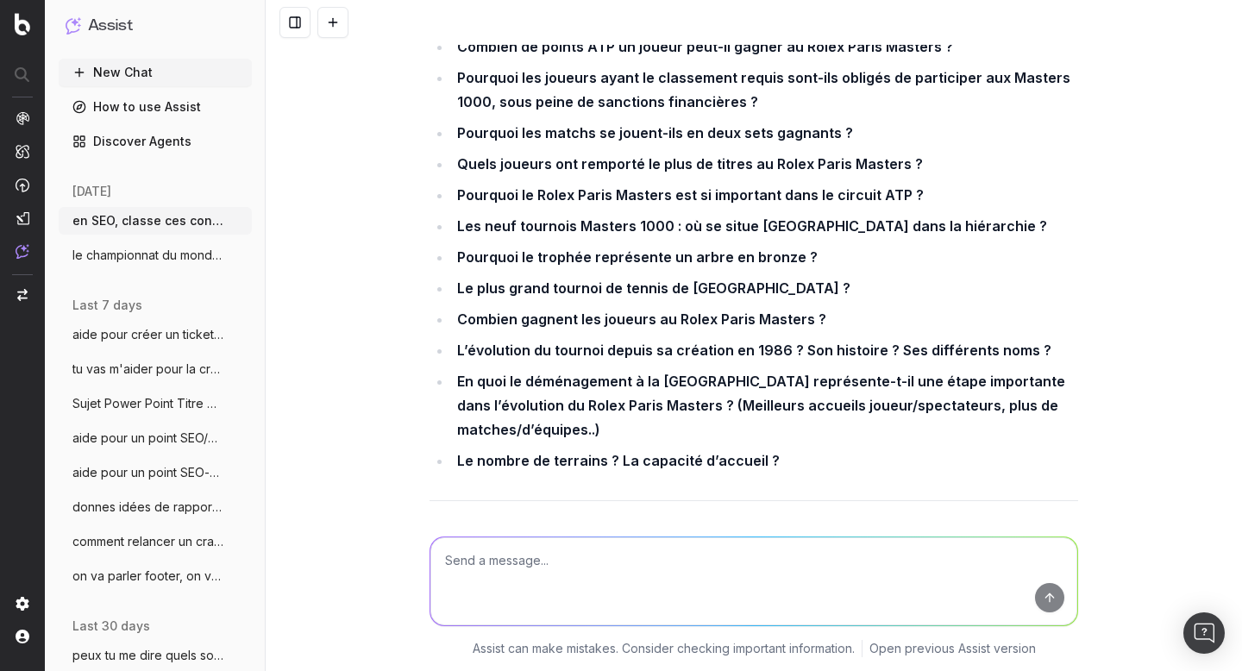
click at [154, 76] on button "New Chat" at bounding box center [155, 73] width 193 height 28
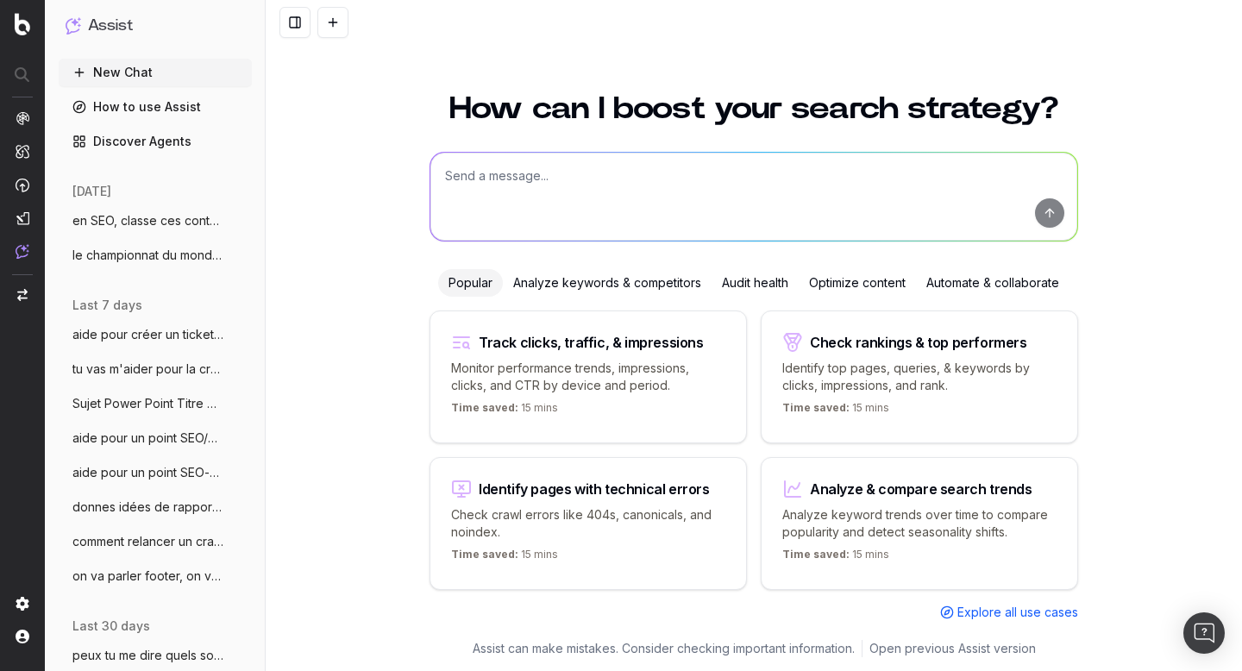
click at [574, 173] on textarea at bounding box center [753, 197] width 647 height 88
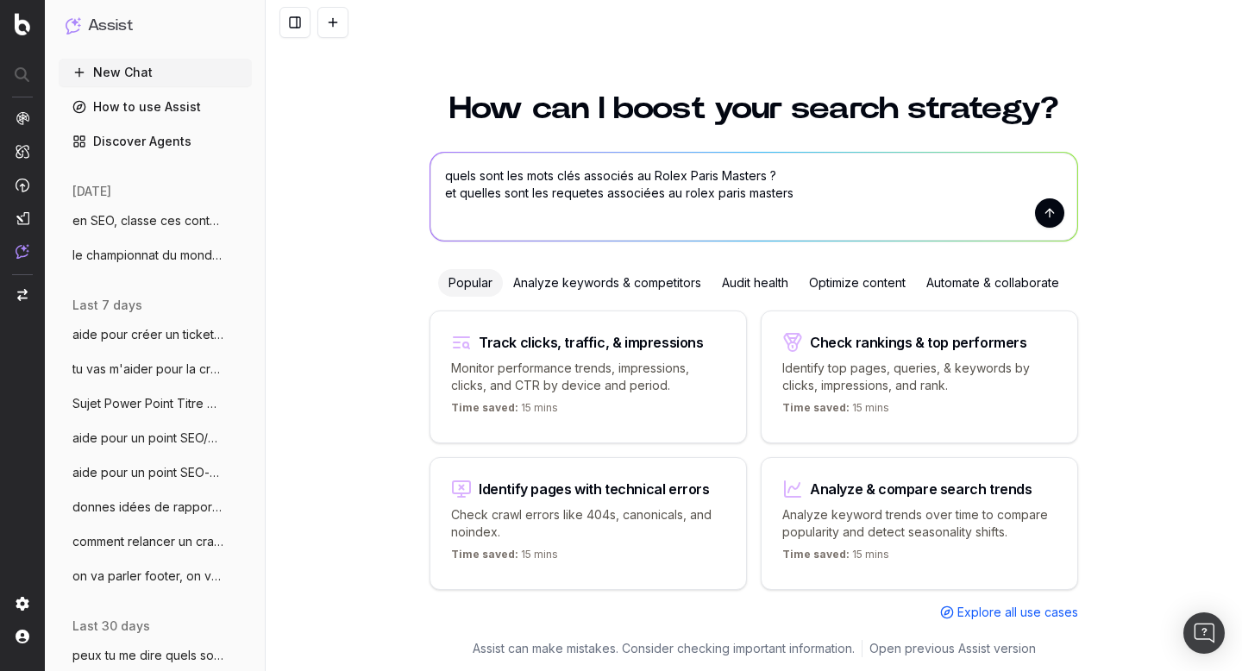
type textarea "quels sont les mots clés associés au Rolex Paris Masters ? et quelles sont les …"
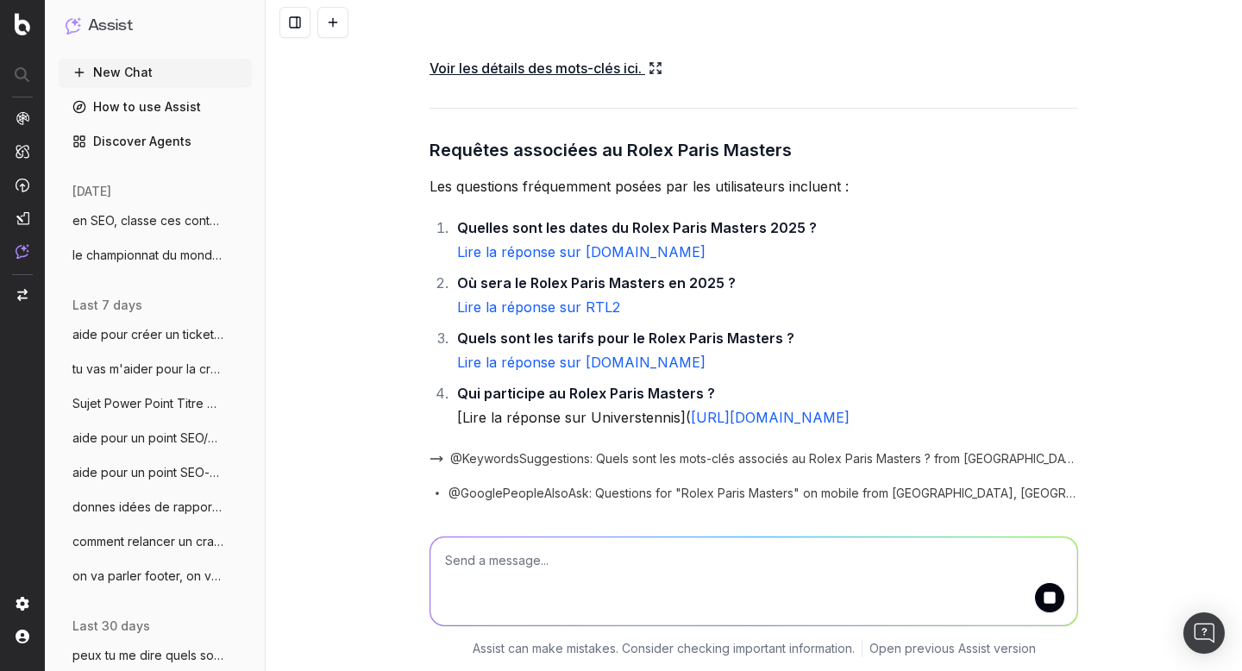
scroll to position [598, 0]
